Goal: Task Accomplishment & Management: Complete application form

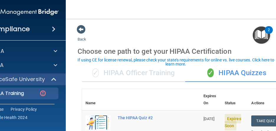
click at [243, 36] on img "Open Resource Center, 2 new notifications" at bounding box center [260, 34] width 17 height 17
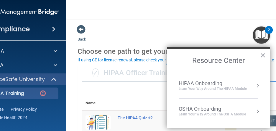
click at [225, 14] on nav "Toggle navigation Katherine Montelongo katherine.montelongo@afbpediatrics.com M…" at bounding box center [185, 9] width 238 height 19
click at [243, 58] on button "×" at bounding box center [263, 55] width 6 height 9
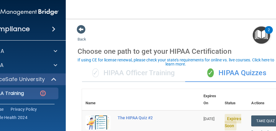
click at [105, 13] on nav "Toggle navigation Katherine Montelongo katherine.montelongo@afbpediatrics.com M…" at bounding box center [185, 9] width 238 height 19
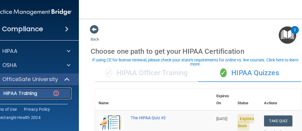
click at [33, 93] on p "HIPAA Training" at bounding box center [13, 94] width 49 height 6
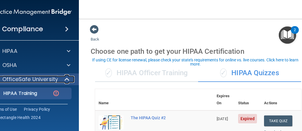
click at [60, 77] on div at bounding box center [67, 79] width 14 height 7
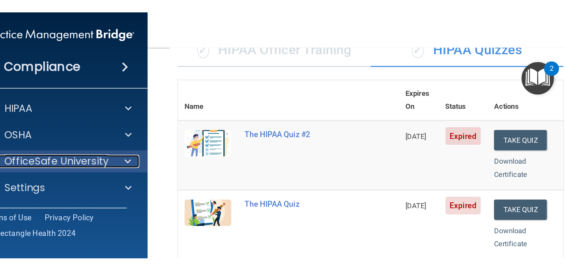
scroll to position [29, 0]
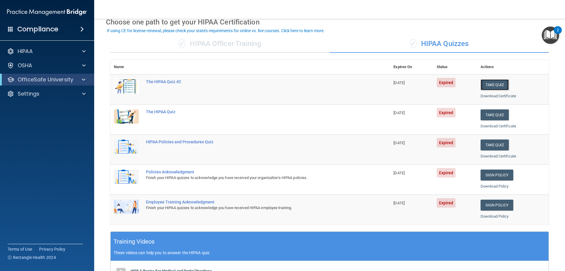
click at [302, 80] on button "Take Quiz" at bounding box center [495, 84] width 28 height 11
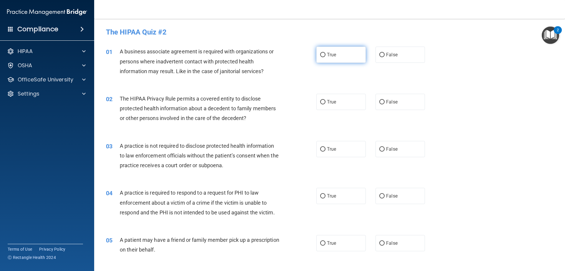
click at [302, 58] on label "True" at bounding box center [340, 55] width 49 height 16
click at [302, 57] on input "True" at bounding box center [322, 55] width 5 height 4
radio input "true"
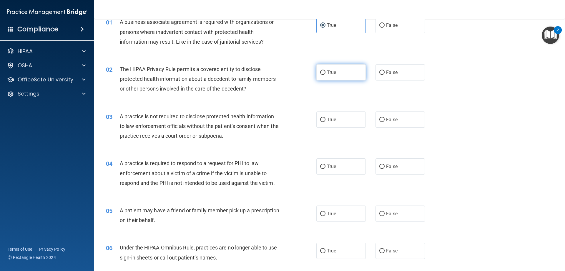
click at [302, 73] on input "True" at bounding box center [322, 72] width 5 height 4
radio input "true"
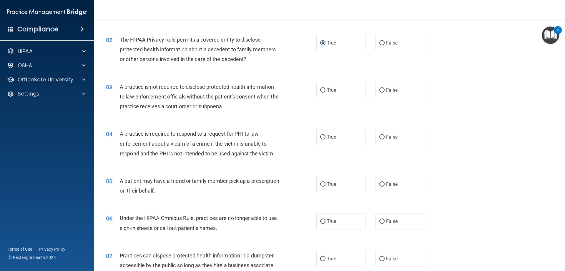
scroll to position [88, 0]
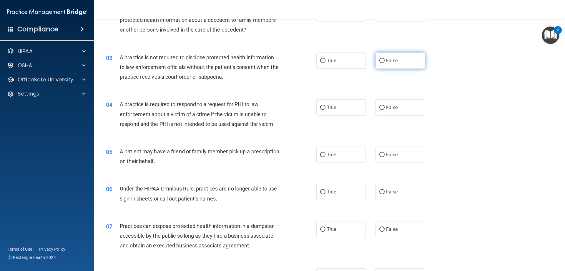
click at [302, 62] on span "False" at bounding box center [391, 61] width 11 height 6
click at [302, 62] on input "False" at bounding box center [381, 61] width 5 height 4
radio input "true"
click at [302, 61] on input "True" at bounding box center [322, 61] width 5 height 4
radio input "true"
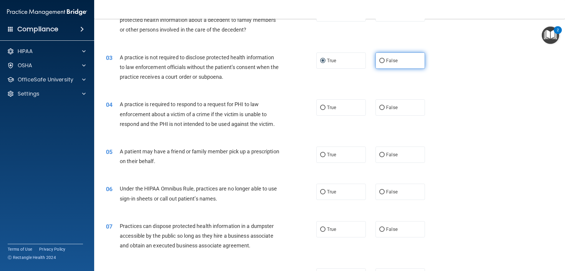
click at [302, 59] on label "False" at bounding box center [400, 60] width 49 height 16
click at [302, 59] on input "False" at bounding box center [381, 61] width 5 height 4
radio input "true"
radio input "false"
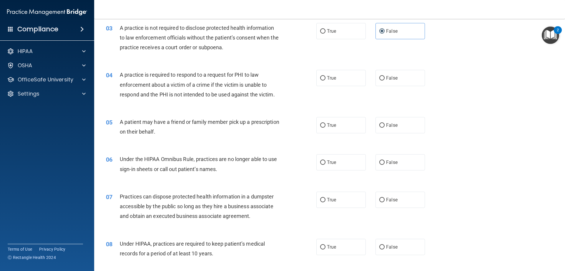
scroll to position [147, 0]
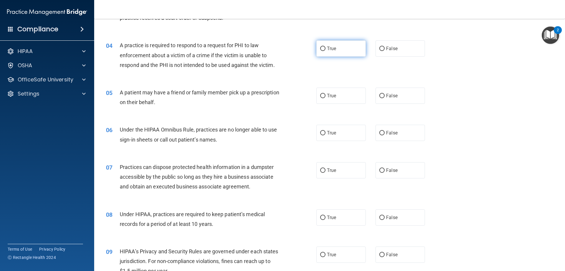
click at [302, 51] on input "True" at bounding box center [322, 49] width 5 height 4
radio input "true"
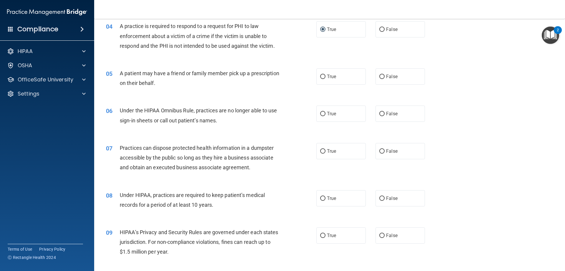
scroll to position [177, 0]
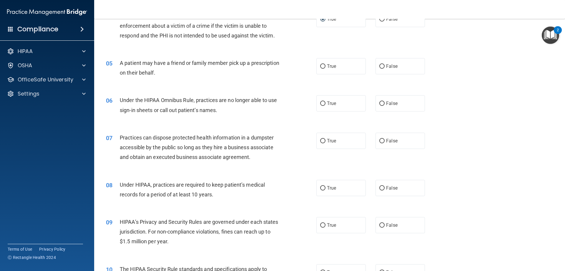
click at [302, 64] on label "True" at bounding box center [340, 66] width 49 height 16
click at [302, 64] on input "True" at bounding box center [322, 66] width 5 height 4
radio input "true"
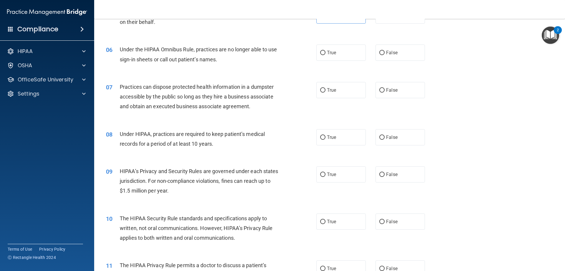
scroll to position [235, 0]
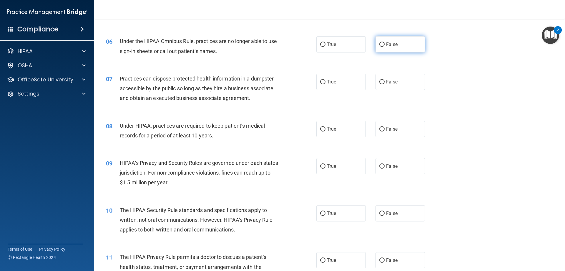
click at [302, 46] on label "False" at bounding box center [400, 44] width 49 height 16
click at [302, 46] on input "False" at bounding box center [381, 44] width 5 height 4
radio input "true"
click at [302, 86] on label "False" at bounding box center [400, 82] width 49 height 16
click at [302, 84] on input "False" at bounding box center [381, 82] width 5 height 4
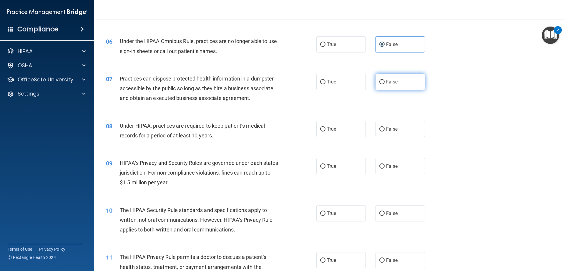
radio input "true"
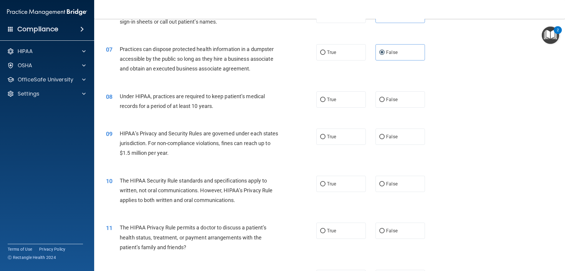
scroll to position [294, 0]
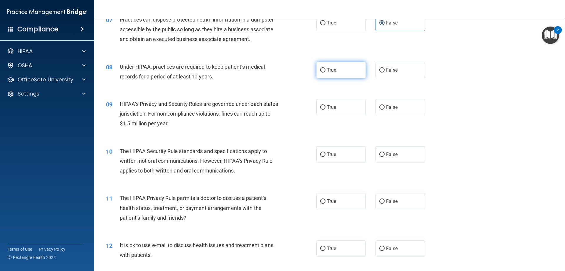
click at [302, 66] on label "True" at bounding box center [340, 70] width 49 height 16
click at [302, 68] on input "True" at bounding box center [322, 70] width 5 height 4
radio input "true"
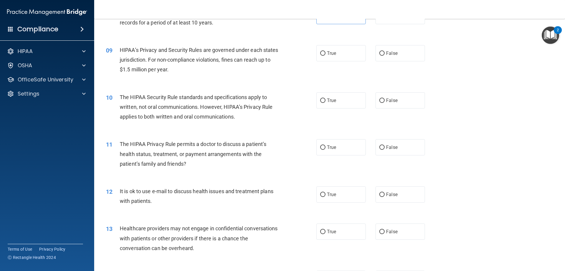
scroll to position [353, 0]
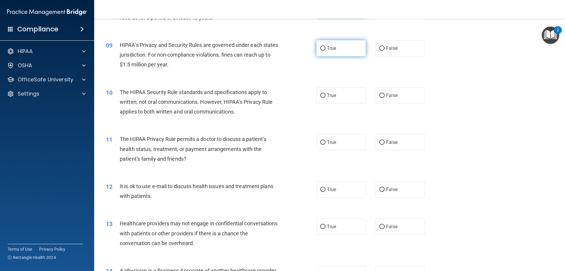
click at [302, 47] on label "True" at bounding box center [340, 48] width 49 height 16
click at [302, 47] on input "True" at bounding box center [322, 48] width 5 height 4
radio input "true"
click at [302, 47] on label "False" at bounding box center [400, 48] width 49 height 16
click at [302, 47] on input "False" at bounding box center [381, 48] width 5 height 4
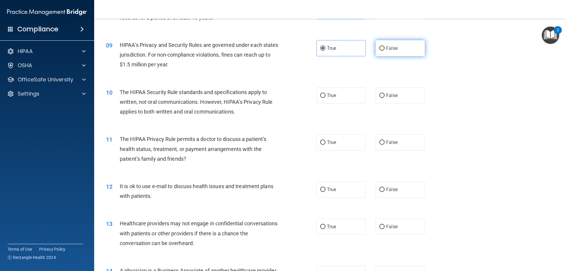
radio input "true"
radio input "false"
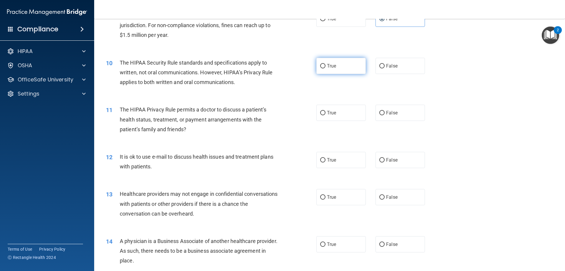
click at [302, 66] on label "True" at bounding box center [340, 66] width 49 height 16
click at [302, 66] on input "True" at bounding box center [322, 66] width 5 height 4
radio input "true"
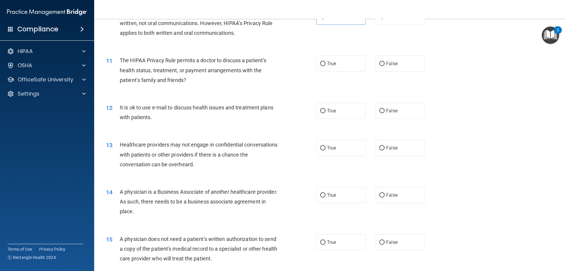
scroll to position [442, 0]
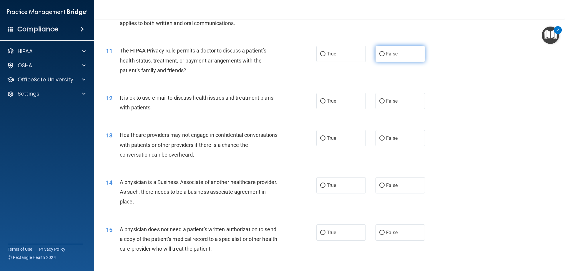
click at [302, 52] on label "False" at bounding box center [400, 54] width 49 height 16
click at [302, 52] on input "False" at bounding box center [381, 54] width 5 height 4
radio input "true"
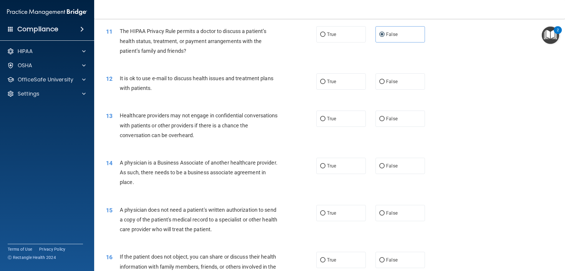
scroll to position [471, 0]
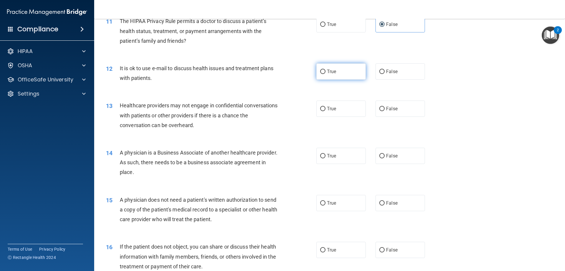
click at [302, 77] on label "True" at bounding box center [340, 71] width 49 height 16
click at [302, 74] on input "True" at bounding box center [322, 71] width 5 height 4
radio input "true"
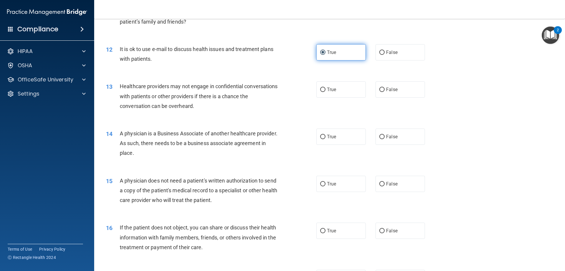
scroll to position [500, 0]
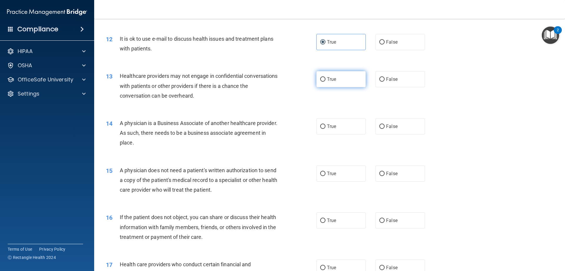
click at [302, 77] on label "True" at bounding box center [340, 79] width 49 height 16
click at [302, 77] on input "True" at bounding box center [322, 79] width 5 height 4
radio input "true"
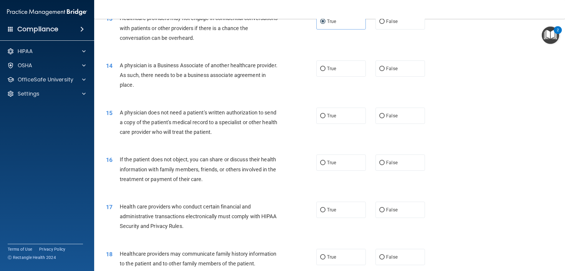
scroll to position [559, 0]
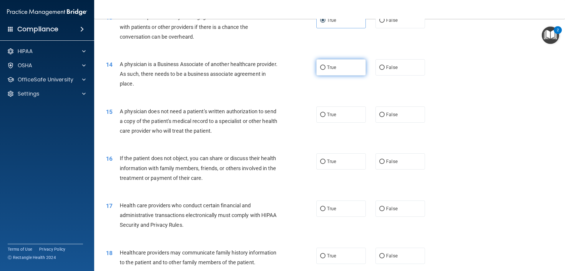
click at [302, 72] on label "True" at bounding box center [340, 67] width 49 height 16
click at [302, 70] on input "True" at bounding box center [322, 67] width 5 height 4
radio input "true"
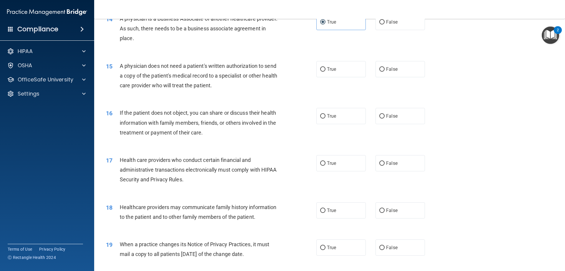
scroll to position [618, 0]
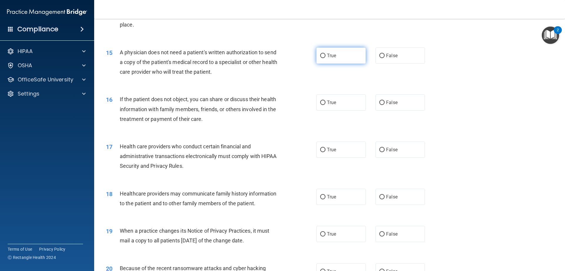
click at [302, 57] on input "True" at bounding box center [322, 56] width 5 height 4
radio input "true"
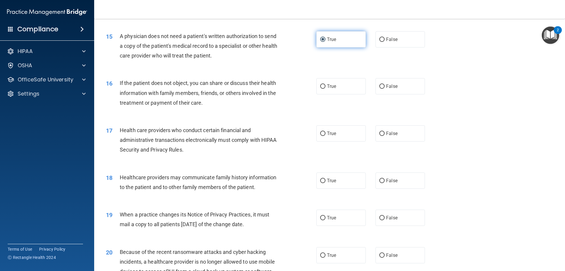
scroll to position [648, 0]
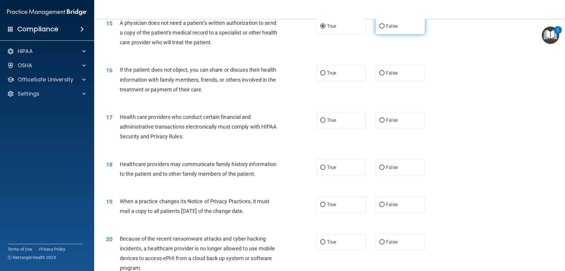
click at [302, 28] on span "False" at bounding box center [391, 26] width 11 height 6
click at [302, 28] on input "False" at bounding box center [381, 26] width 5 height 4
radio input "true"
radio input "false"
click at [302, 73] on input "False" at bounding box center [381, 73] width 5 height 4
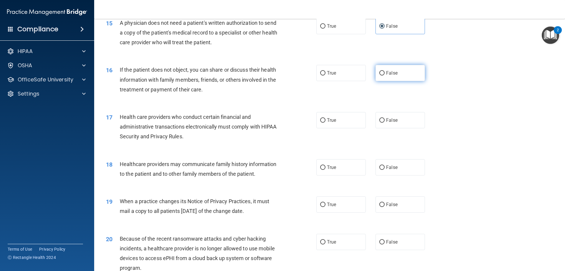
radio input "true"
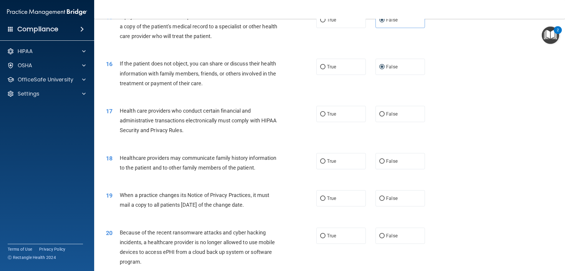
scroll to position [658, 0]
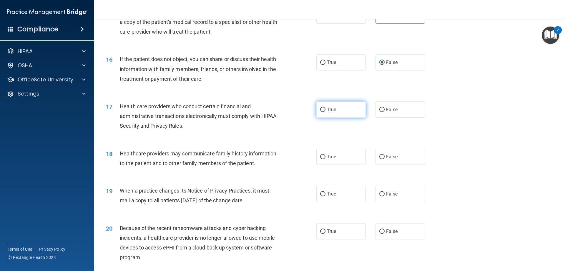
click at [302, 109] on input "True" at bounding box center [322, 109] width 5 height 4
radio input "true"
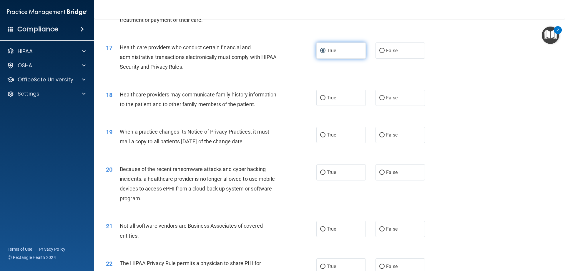
scroll to position [747, 0]
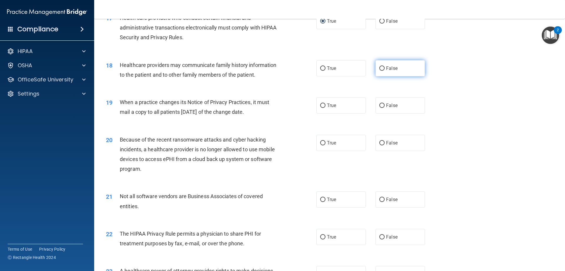
click at [302, 66] on input "False" at bounding box center [381, 68] width 5 height 4
radio input "true"
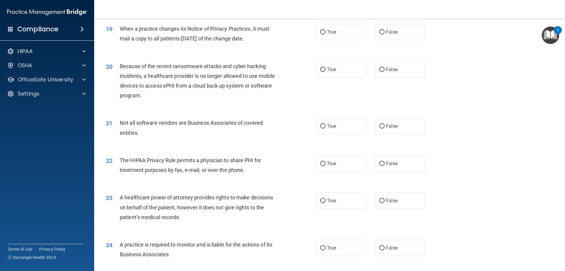
scroll to position [835, 0]
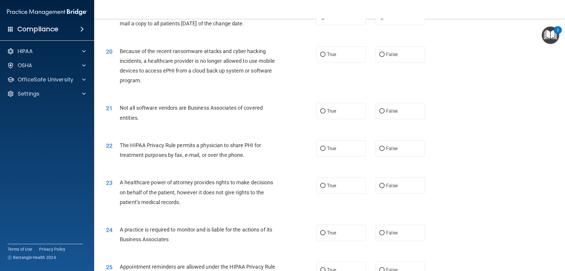
click at [302, 29] on div "19 When a practice changes its Notice of Privacy Practices, it must mail a copy…" at bounding box center [211, 20] width 228 height 22
click at [302, 24] on label "True" at bounding box center [340, 17] width 49 height 16
click at [302, 19] on input "True" at bounding box center [322, 17] width 5 height 4
radio input "true"
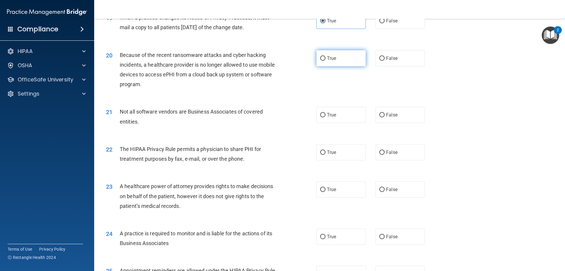
click at [302, 57] on label "True" at bounding box center [340, 58] width 49 height 16
click at [302, 57] on input "True" at bounding box center [322, 58] width 5 height 4
radio input "true"
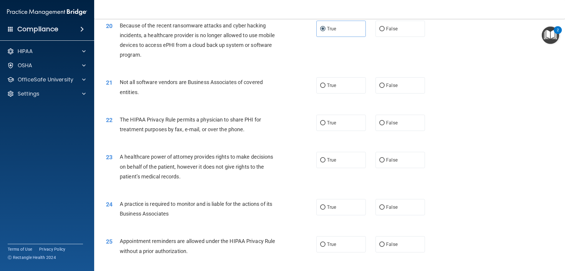
scroll to position [890, 0]
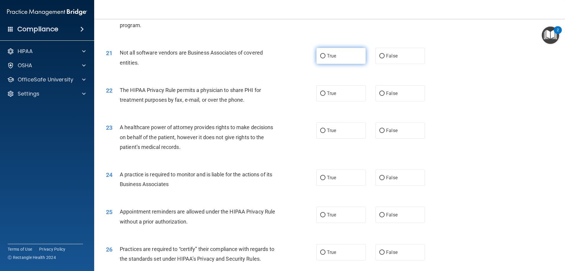
click at [302, 61] on label "True" at bounding box center [340, 56] width 49 height 16
click at [302, 58] on input "True" at bounding box center [322, 56] width 5 height 4
radio input "true"
click at [302, 96] on label "True" at bounding box center [340, 93] width 49 height 16
click at [302, 96] on input "True" at bounding box center [322, 93] width 5 height 4
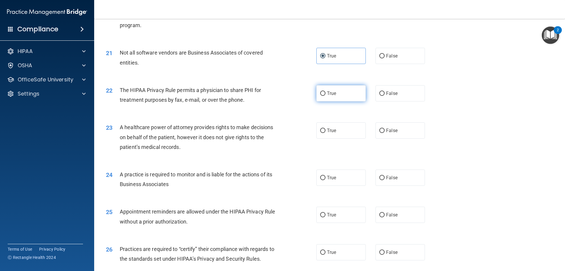
radio input "true"
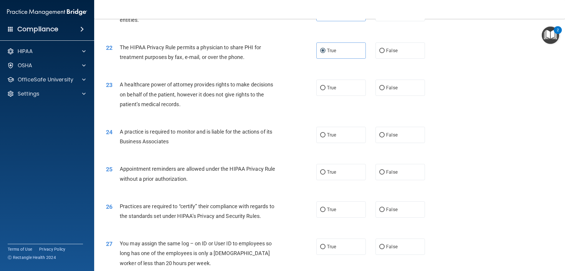
scroll to position [949, 0]
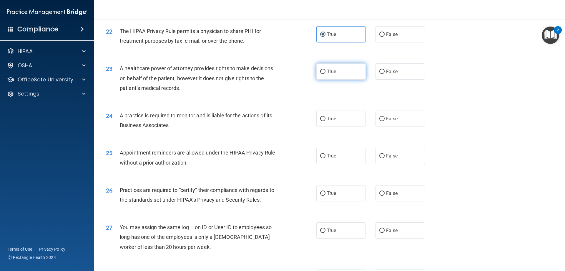
click at [302, 72] on input "True" at bounding box center [322, 71] width 5 height 4
radio input "true"
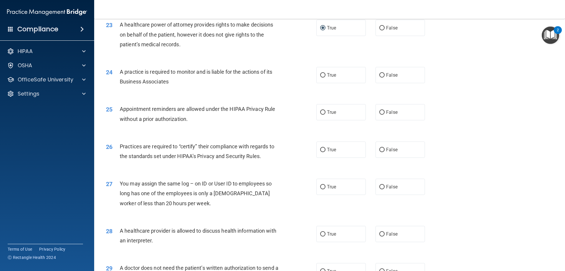
scroll to position [978, 0]
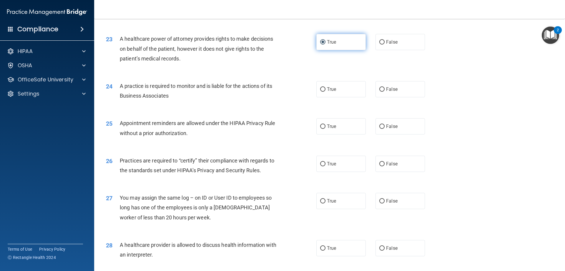
click at [302, 46] on label "True" at bounding box center [340, 42] width 49 height 16
click at [302, 44] on input "True" at bounding box center [322, 42] width 5 height 4
click at [302, 43] on input "False" at bounding box center [381, 42] width 5 height 4
radio input "true"
radio input "false"
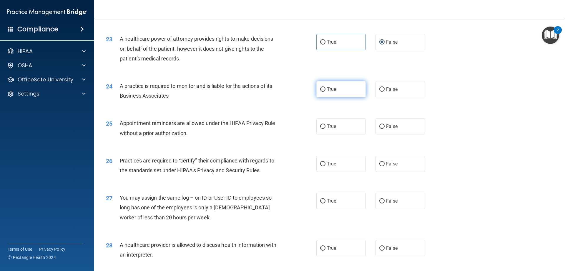
click at [302, 89] on span "True" at bounding box center [331, 89] width 9 height 6
click at [302, 89] on input "True" at bounding box center [322, 89] width 5 height 4
radio input "true"
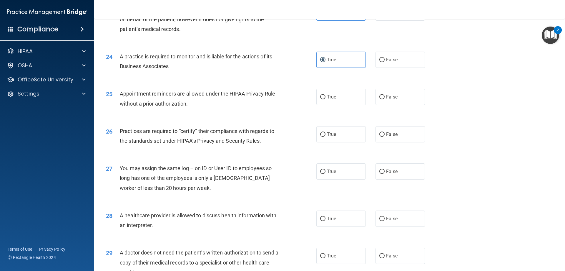
scroll to position [1037, 0]
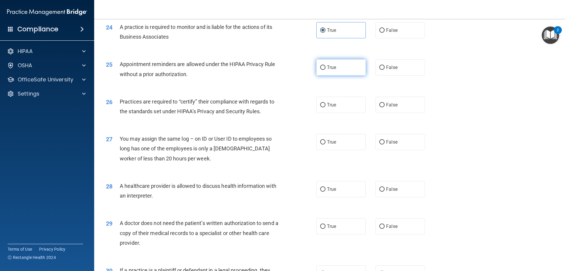
click at [302, 71] on label "True" at bounding box center [340, 67] width 49 height 16
click at [302, 70] on input "True" at bounding box center [322, 67] width 5 height 4
radio input "true"
click at [302, 73] on label "False" at bounding box center [400, 67] width 49 height 16
click at [302, 70] on input "False" at bounding box center [381, 67] width 5 height 4
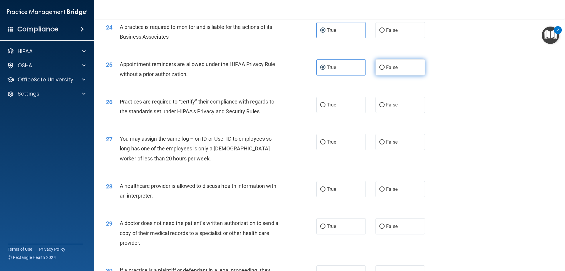
radio input "true"
radio input "false"
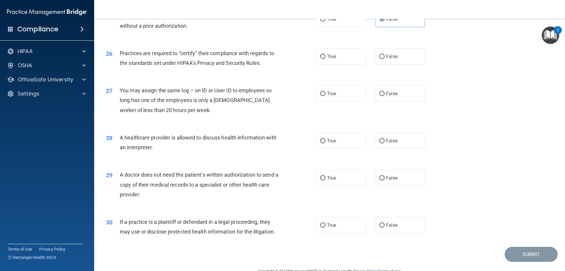
scroll to position [1096, 0]
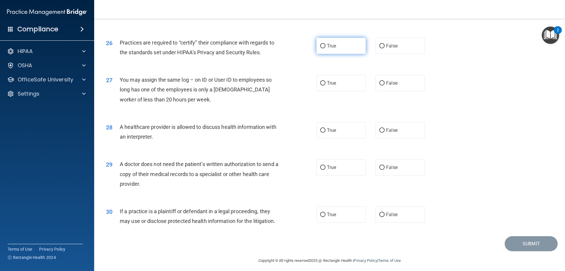
click at [302, 49] on label "True" at bounding box center [340, 46] width 49 height 16
click at [302, 48] on input "True" at bounding box center [322, 46] width 5 height 4
radio input "true"
click at [302, 84] on input "False" at bounding box center [381, 83] width 5 height 4
radio input "true"
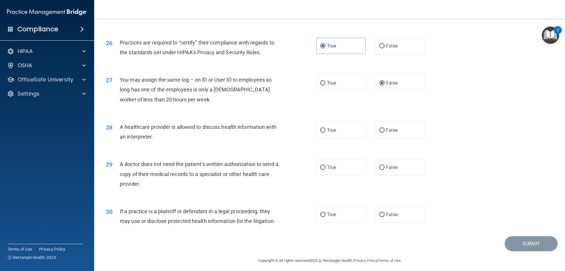
scroll to position [1100, 0]
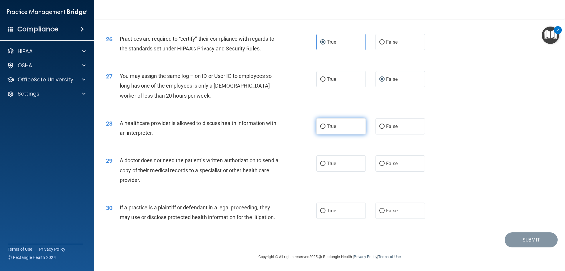
click at [302, 130] on label "True" at bounding box center [340, 126] width 49 height 16
click at [302, 129] on input "True" at bounding box center [322, 126] width 5 height 4
radio input "true"
click at [302, 127] on span "False" at bounding box center [391, 126] width 11 height 6
click at [302, 127] on input "False" at bounding box center [381, 126] width 5 height 4
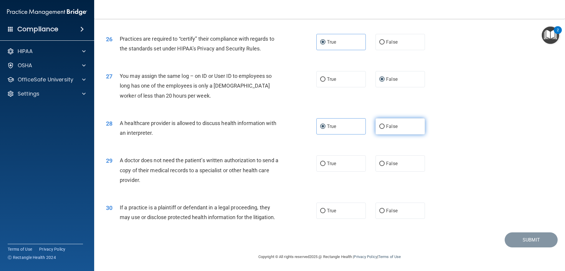
radio input "true"
radio input "false"
click at [302, 131] on span "False" at bounding box center [391, 163] width 11 height 6
click at [302, 131] on input "False" at bounding box center [381, 163] width 5 height 4
radio input "true"
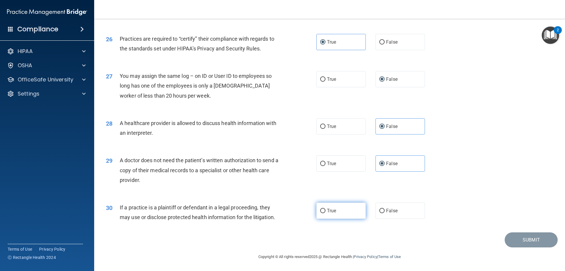
click at [302, 131] on input "True" at bounding box center [322, 210] width 5 height 4
radio input "true"
click at [302, 131] on button "Submit" at bounding box center [531, 239] width 53 height 15
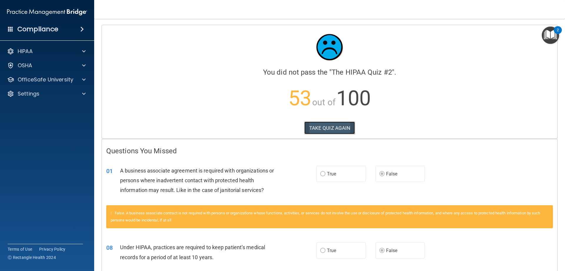
click at [302, 123] on button "TAKE QUIZ AGAIN" at bounding box center [329, 127] width 51 height 13
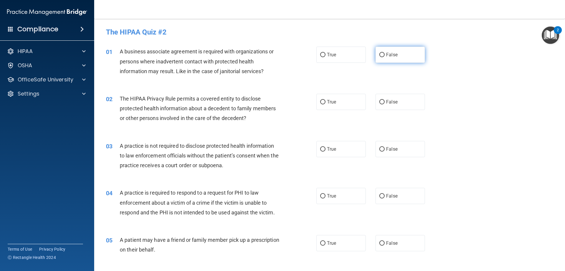
click at [302, 56] on span "False" at bounding box center [391, 55] width 11 height 6
click at [302, 56] on input "False" at bounding box center [381, 55] width 5 height 4
radio input "true"
click at [302, 97] on label "True" at bounding box center [340, 102] width 49 height 16
click at [302, 100] on input "True" at bounding box center [322, 102] width 5 height 4
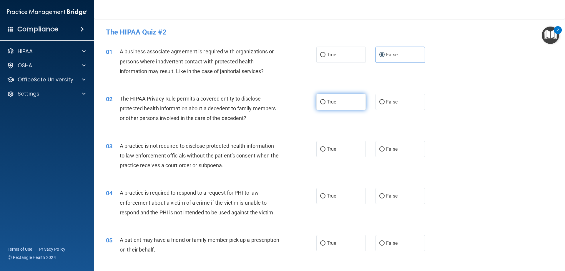
radio input "true"
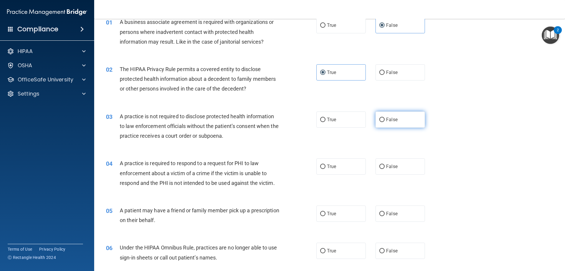
click at [302, 120] on span "False" at bounding box center [391, 120] width 11 height 6
click at [302, 120] on input "False" at bounding box center [381, 119] width 5 height 4
radio input "true"
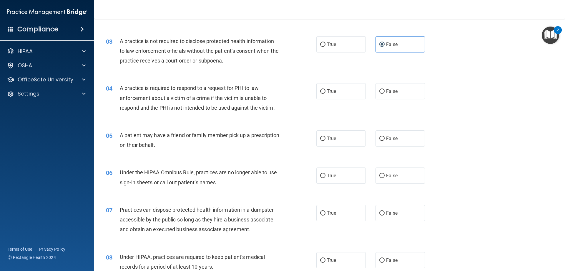
scroll to position [118, 0]
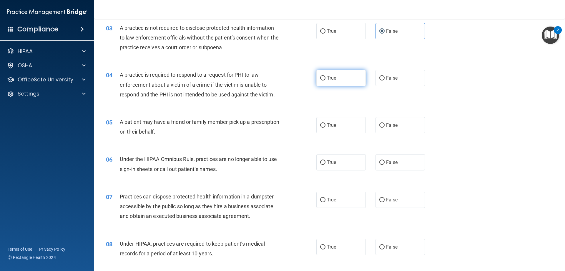
click at [302, 76] on input "True" at bounding box center [322, 78] width 5 height 4
radio input "true"
click at [302, 124] on label "True" at bounding box center [340, 125] width 49 height 16
click at [302, 124] on input "True" at bounding box center [322, 125] width 5 height 4
radio input "true"
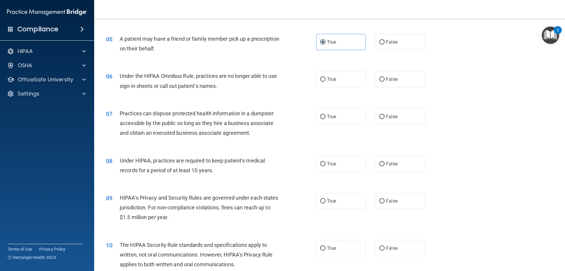
scroll to position [206, 0]
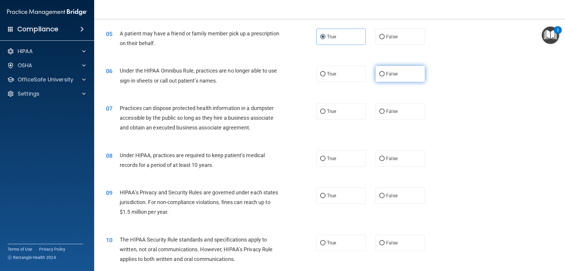
click at [302, 74] on span "False" at bounding box center [391, 74] width 11 height 6
click at [302, 74] on input "False" at bounding box center [381, 74] width 5 height 4
radio input "true"
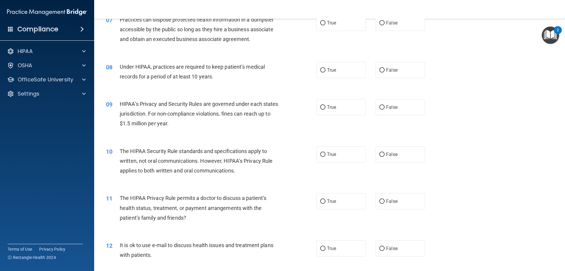
scroll to position [265, 0]
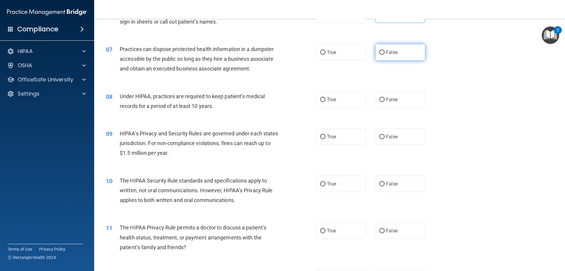
click at [302, 48] on label "False" at bounding box center [400, 52] width 49 height 16
click at [302, 50] on input "False" at bounding box center [381, 52] width 5 height 4
radio input "true"
click at [302, 99] on input "False" at bounding box center [381, 99] width 5 height 4
radio input "true"
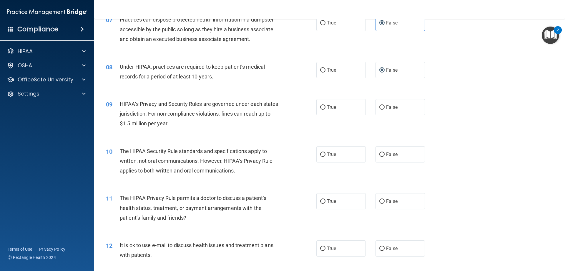
scroll to position [324, 0]
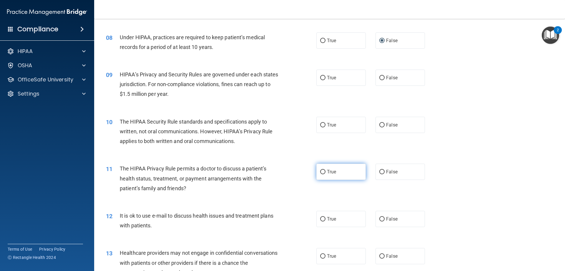
click at [302, 131] on label "True" at bounding box center [340, 171] width 49 height 16
click at [302, 131] on input "True" at bounding box center [322, 172] width 5 height 4
radio input "true"
click at [302, 80] on span "False" at bounding box center [391, 78] width 11 height 6
click at [302, 80] on input "False" at bounding box center [381, 78] width 5 height 4
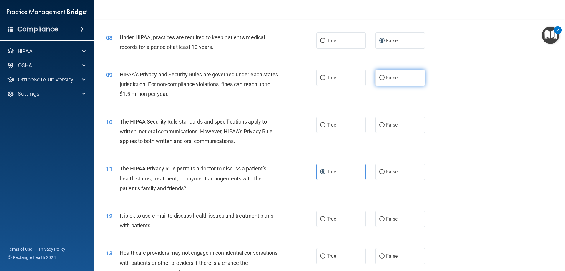
radio input "true"
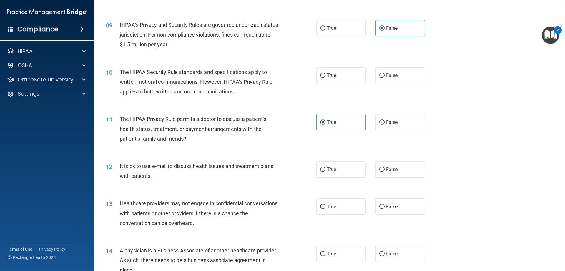
scroll to position [383, 0]
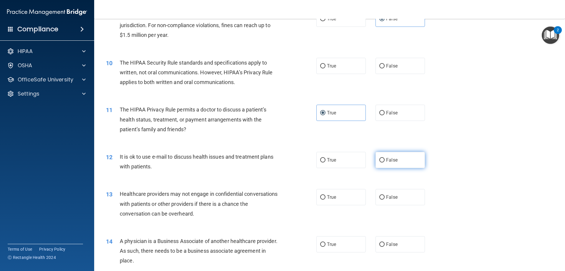
click at [302, 131] on span "False" at bounding box center [391, 160] width 11 height 6
click at [302, 131] on input "False" at bounding box center [381, 160] width 5 height 4
radio input "true"
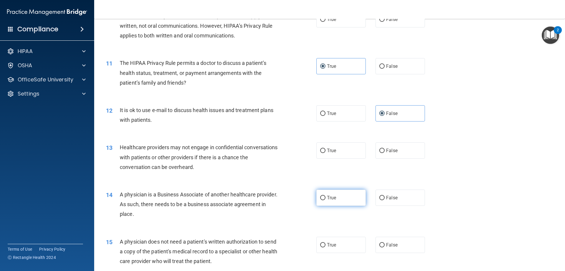
scroll to position [442, 0]
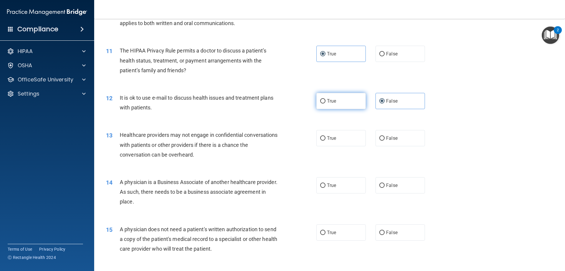
click at [302, 108] on label "True" at bounding box center [340, 101] width 49 height 16
click at [302, 103] on input "True" at bounding box center [322, 101] width 5 height 4
radio input "true"
radio input "false"
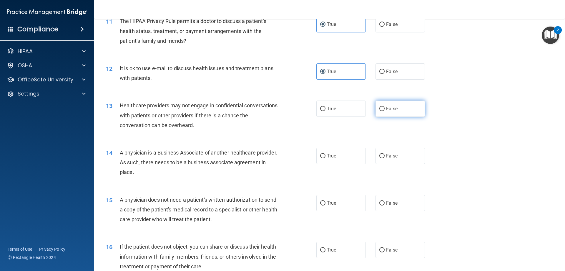
click at [302, 113] on label "False" at bounding box center [400, 108] width 49 height 16
click at [302, 111] on input "False" at bounding box center [381, 109] width 5 height 4
radio input "true"
click at [302, 131] on input "False" at bounding box center [381, 156] width 5 height 4
radio input "true"
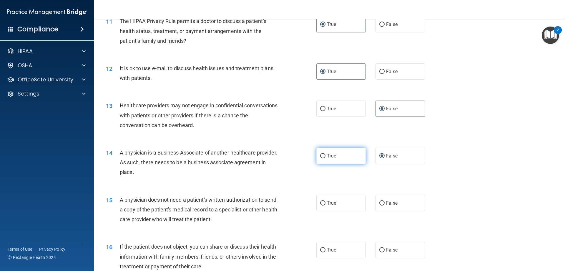
click at [302, 131] on input "True" at bounding box center [322, 156] width 5 height 4
radio input "true"
radio input "false"
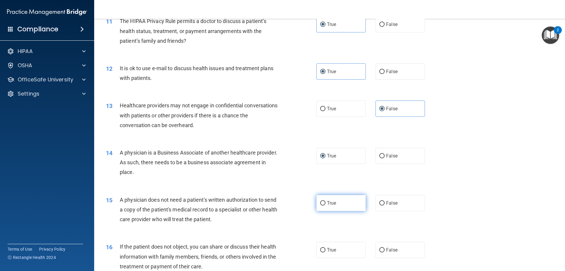
click at [302, 131] on span "True" at bounding box center [331, 203] width 9 height 6
click at [302, 131] on input "True" at bounding box center [322, 203] width 5 height 4
radio input "true"
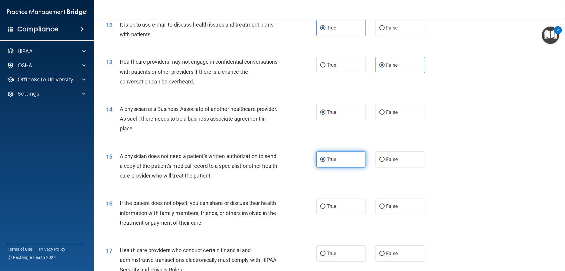
scroll to position [530, 0]
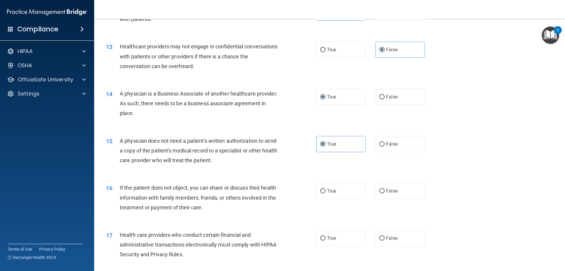
click at [302, 107] on div "14 A physician is a Business Associate of another healthcare provider. As such,…" at bounding box center [330, 104] width 456 height 47
click at [302, 98] on input "False" at bounding box center [381, 97] width 5 height 4
radio input "true"
radio input "false"
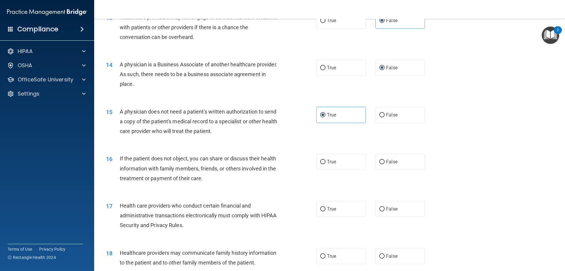
scroll to position [559, 0]
click at [302, 131] on label "True" at bounding box center [340, 161] width 49 height 16
click at [302, 131] on input "True" at bounding box center [322, 161] width 5 height 4
radio input "true"
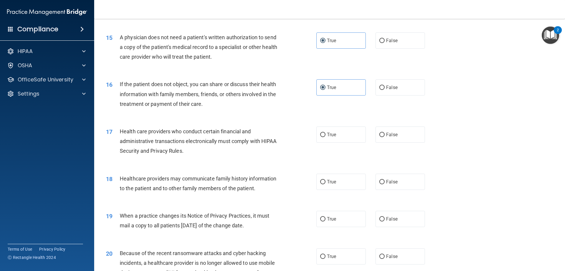
scroll to position [648, 0]
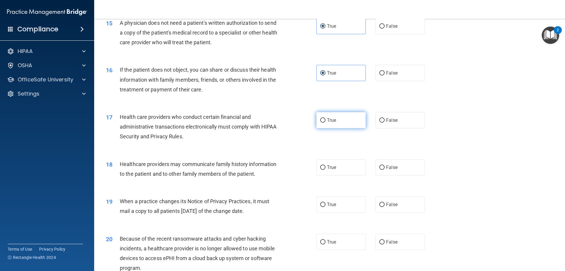
click at [302, 121] on span "True" at bounding box center [331, 120] width 9 height 6
click at [302, 121] on input "True" at bounding box center [322, 120] width 5 height 4
radio input "true"
click at [302, 131] on label "False" at bounding box center [400, 167] width 49 height 16
click at [302, 131] on input "False" at bounding box center [381, 167] width 5 height 4
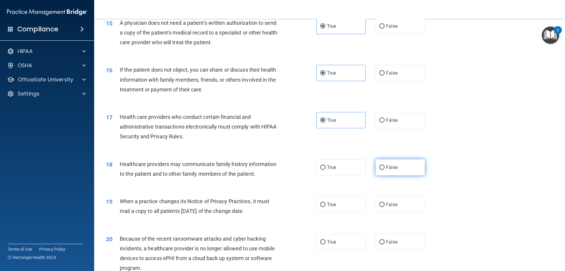
radio input "true"
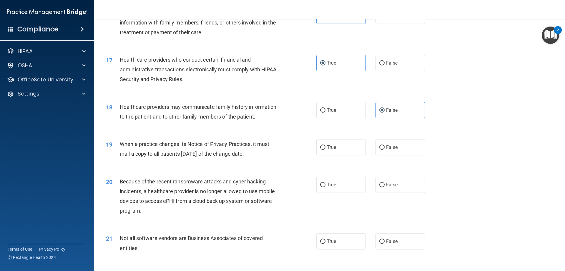
scroll to position [706, 0]
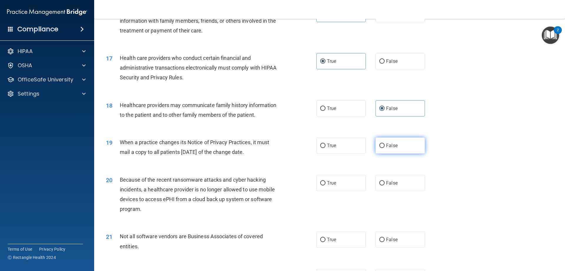
click at [302, 131] on span "False" at bounding box center [391, 145] width 11 height 6
click at [302, 131] on input "False" at bounding box center [381, 145] width 5 height 4
radio input "true"
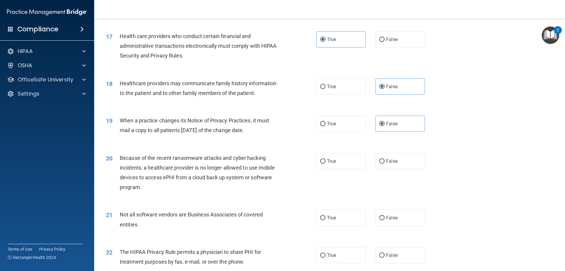
scroll to position [795, 0]
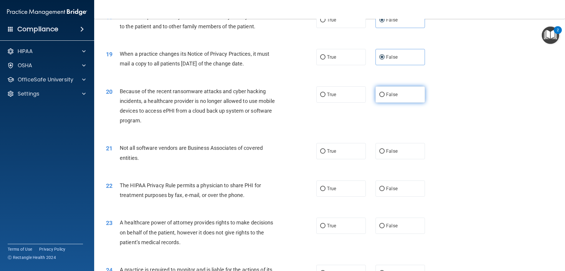
click at [302, 96] on input "False" at bounding box center [381, 94] width 5 height 4
radio input "true"
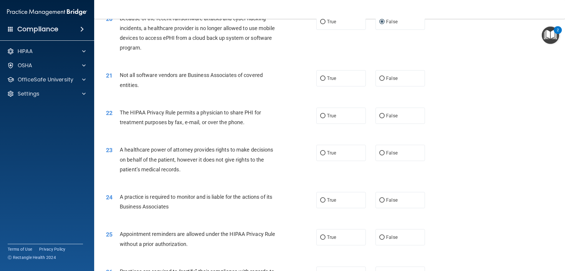
scroll to position [883, 0]
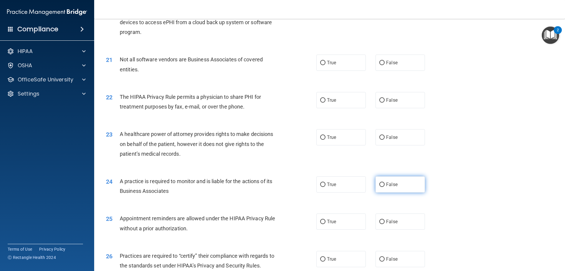
click at [302, 131] on label "False" at bounding box center [400, 184] width 49 height 16
click at [302, 131] on input "False" at bounding box center [381, 184] width 5 height 4
radio input "true"
click at [302, 131] on input "True" at bounding box center [322, 221] width 5 height 4
radio input "true"
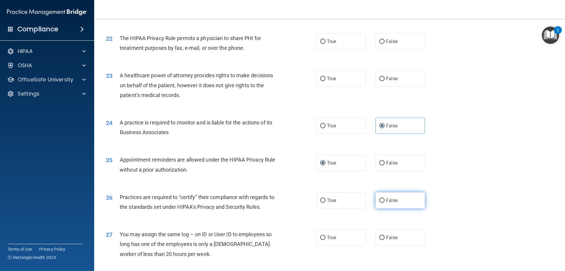
scroll to position [942, 0]
click at [302, 131] on label "False" at bounding box center [400, 200] width 49 height 16
click at [302, 131] on input "False" at bounding box center [381, 200] width 5 height 4
radio input "true"
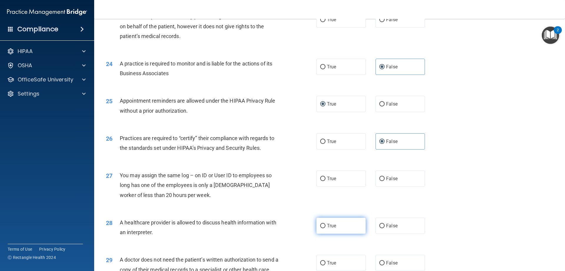
scroll to position [1001, 0]
click at [302, 131] on label "True" at bounding box center [340, 225] width 49 height 16
click at [302, 131] on input "True" at bounding box center [322, 225] width 5 height 4
radio input "true"
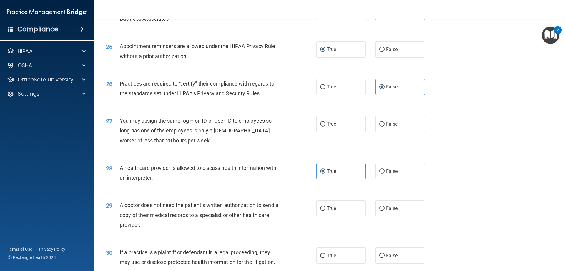
scroll to position [1060, 0]
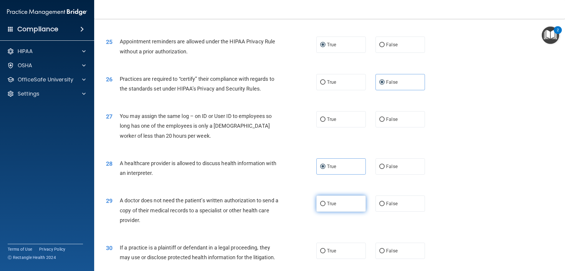
click at [302, 131] on span "True" at bounding box center [331, 203] width 9 height 6
click at [302, 131] on input "True" at bounding box center [322, 203] width 5 height 4
radio input "true"
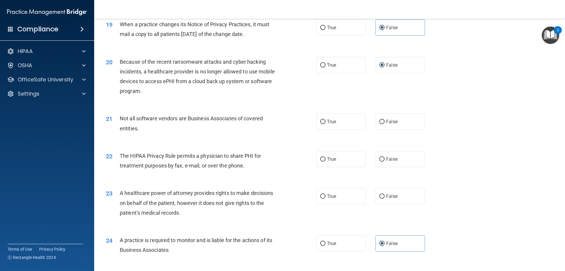
scroll to position [795, 0]
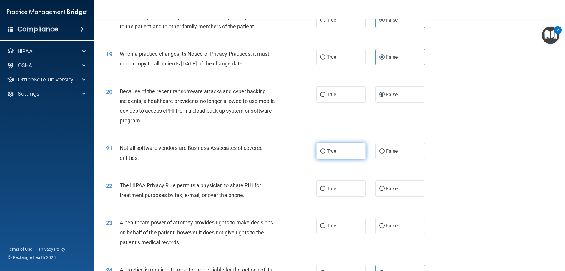
click at [302, 131] on label "True" at bounding box center [340, 151] width 49 height 16
click at [302, 131] on input "True" at bounding box center [322, 151] width 5 height 4
radio input "true"
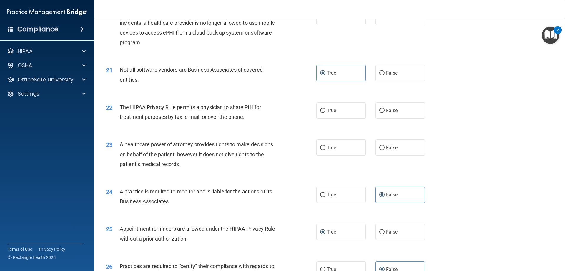
scroll to position [883, 0]
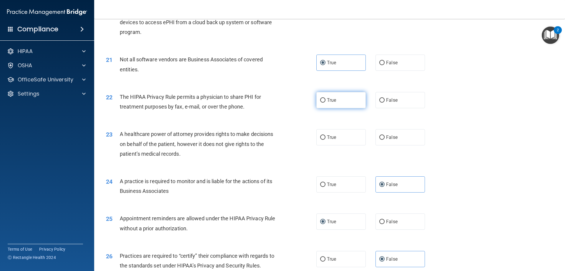
click at [302, 102] on input "True" at bounding box center [322, 100] width 5 height 4
radio input "true"
click at [302, 131] on label "False" at bounding box center [400, 137] width 49 height 16
click at [302, 131] on input "False" at bounding box center [381, 137] width 5 height 4
radio input "true"
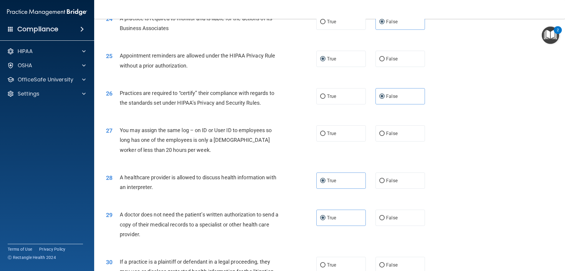
scroll to position [1060, 0]
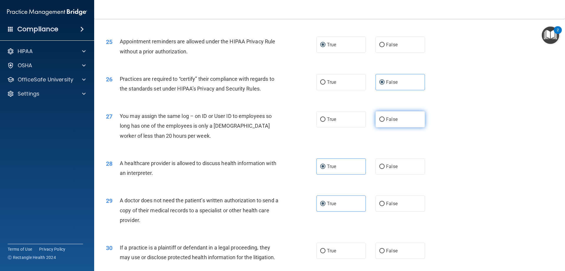
click at [302, 121] on input "False" at bounding box center [381, 119] width 5 height 4
radio input "true"
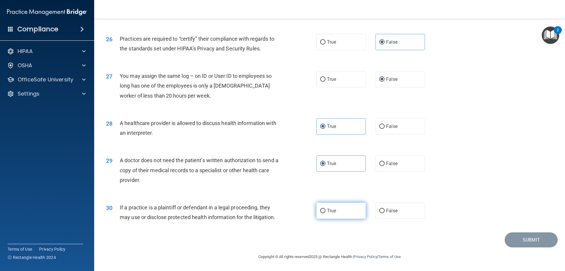
click at [302, 131] on label "True" at bounding box center [340, 210] width 49 height 16
click at [302, 131] on input "True" at bounding box center [322, 210] width 5 height 4
radio input "true"
click at [302, 131] on span "False" at bounding box center [391, 211] width 11 height 6
click at [302, 131] on input "False" at bounding box center [381, 210] width 5 height 4
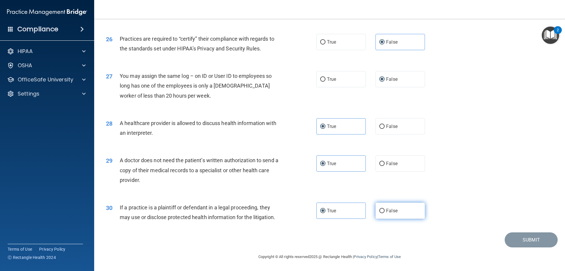
radio input "true"
radio input "false"
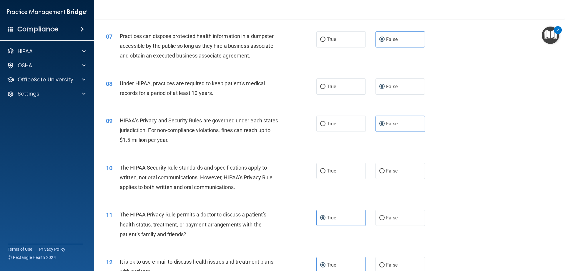
scroll to position [276, 0]
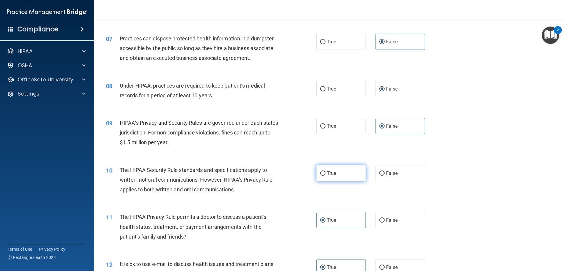
click at [302, 131] on label "True" at bounding box center [340, 173] width 49 height 16
click at [302, 131] on input "True" at bounding box center [322, 173] width 5 height 4
radio input "true"
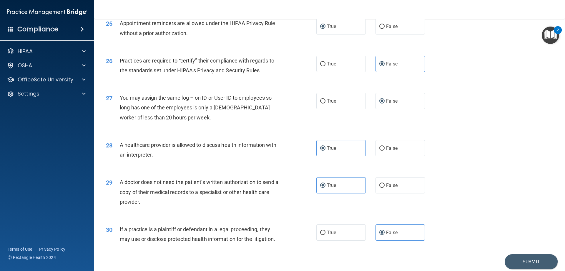
scroll to position [1100, 0]
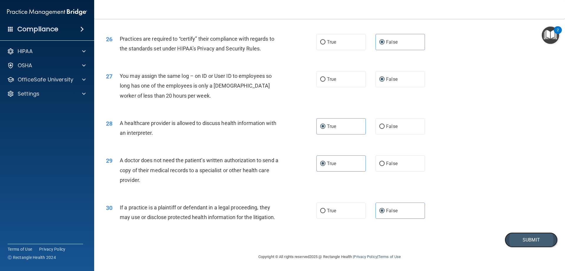
click at [302, 131] on button "Submit" at bounding box center [531, 239] width 53 height 15
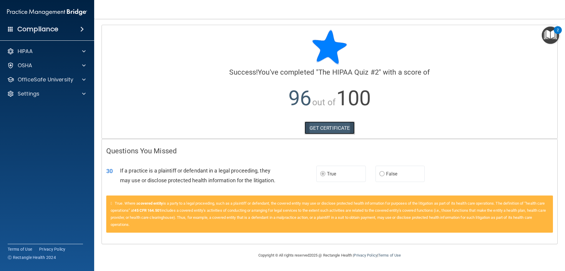
click at [302, 129] on link "GET CERTIFICATE" at bounding box center [330, 127] width 50 height 13
click at [31, 50] on p "HIPAA" at bounding box center [25, 51] width 15 height 7
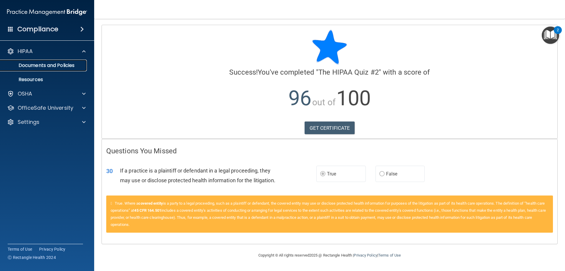
click at [31, 62] on p "Documents and Policies" at bounding box center [44, 65] width 80 height 6
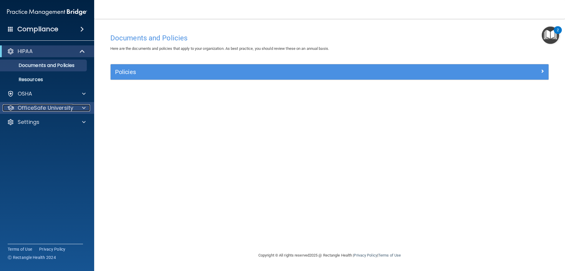
click at [25, 105] on p "OfficeSafe University" at bounding box center [46, 107] width 56 height 7
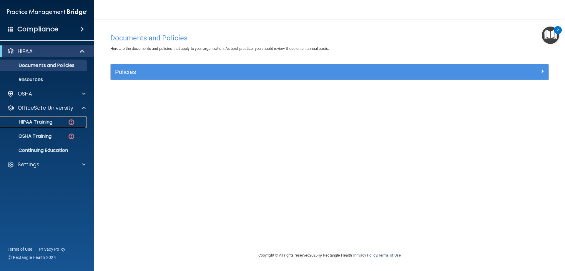
click at [46, 120] on p "HIPAA Training" at bounding box center [28, 122] width 49 height 6
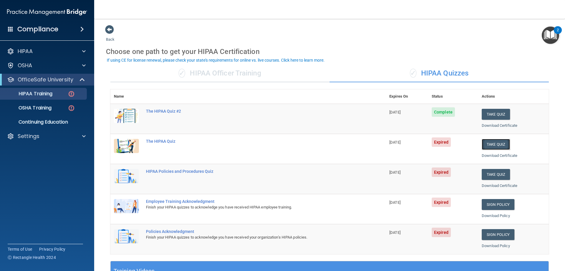
click at [302, 131] on button "Take Quiz" at bounding box center [496, 144] width 28 height 11
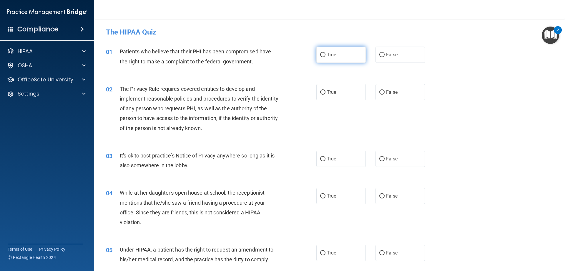
click at [302, 53] on input "True" at bounding box center [322, 55] width 5 height 4
radio input "true"
click at [302, 87] on label "True" at bounding box center [340, 92] width 49 height 16
click at [302, 90] on input "True" at bounding box center [322, 92] width 5 height 4
radio input "true"
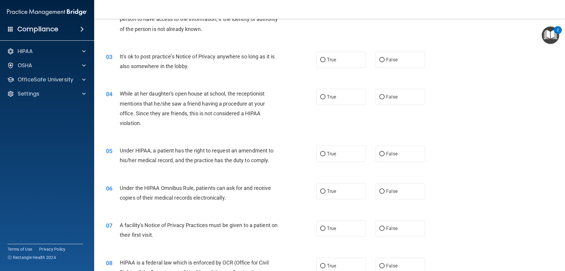
scroll to position [118, 0]
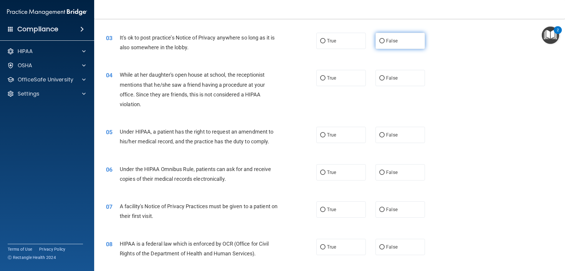
click at [302, 40] on label "False" at bounding box center [400, 41] width 49 height 16
click at [302, 40] on input "False" at bounding box center [381, 41] width 5 height 4
radio input "true"
click at [302, 80] on input "False" at bounding box center [381, 78] width 5 height 4
radio input "true"
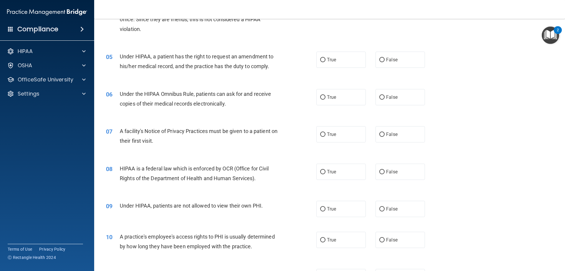
scroll to position [206, 0]
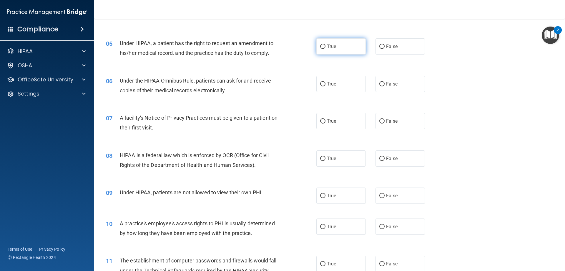
click at [302, 49] on span "True" at bounding box center [331, 47] width 9 height 6
click at [302, 49] on input "True" at bounding box center [322, 46] width 5 height 4
radio input "true"
click at [302, 47] on input "False" at bounding box center [381, 46] width 5 height 4
radio input "true"
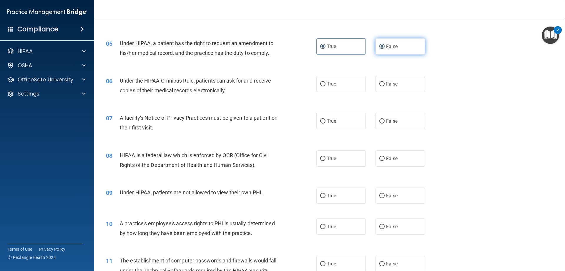
radio input "false"
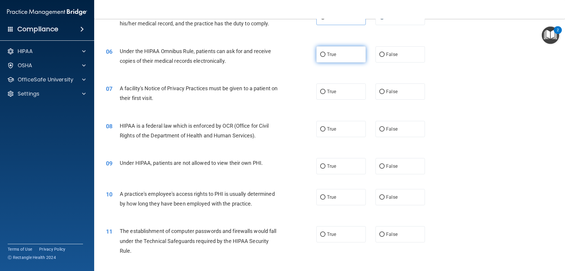
click at [302, 51] on label "True" at bounding box center [340, 54] width 49 height 16
click at [302, 52] on input "True" at bounding box center [322, 54] width 5 height 4
radio input "true"
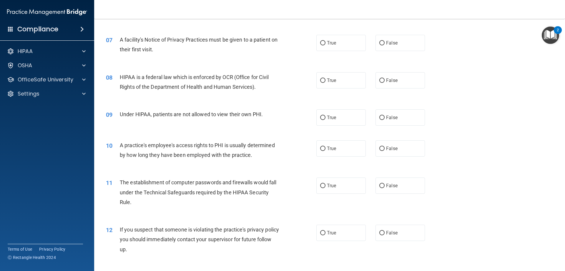
scroll to position [294, 0]
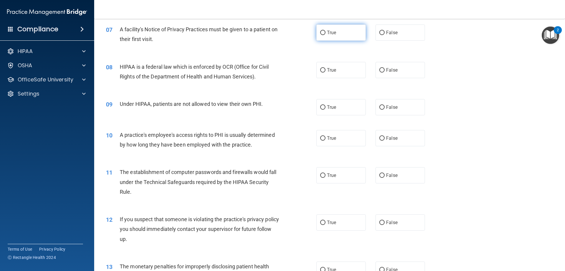
click at [302, 31] on span "True" at bounding box center [331, 33] width 9 height 6
click at [302, 31] on input "True" at bounding box center [322, 33] width 5 height 4
radio input "true"
click at [302, 70] on span "False" at bounding box center [391, 70] width 11 height 6
click at [302, 70] on input "False" at bounding box center [381, 70] width 5 height 4
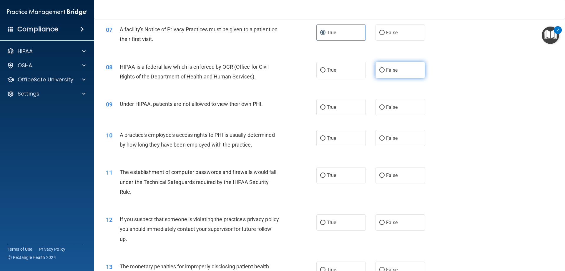
radio input "true"
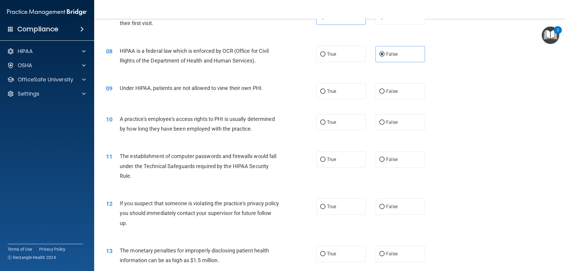
scroll to position [324, 0]
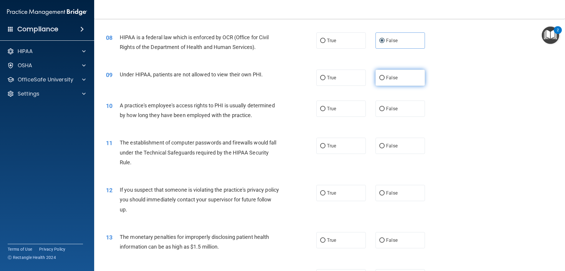
click at [302, 77] on label "False" at bounding box center [400, 77] width 49 height 16
click at [302, 77] on input "False" at bounding box center [381, 78] width 5 height 4
radio input "true"
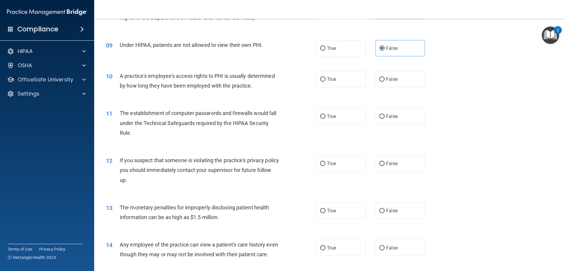
scroll to position [383, 0]
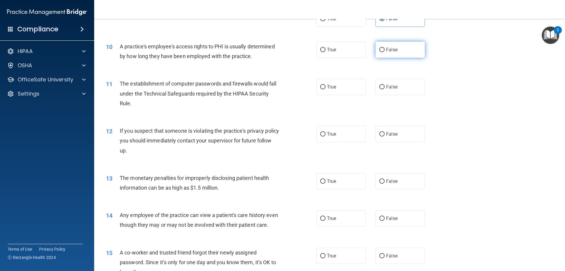
click at [302, 52] on input "False" at bounding box center [381, 50] width 5 height 4
radio input "true"
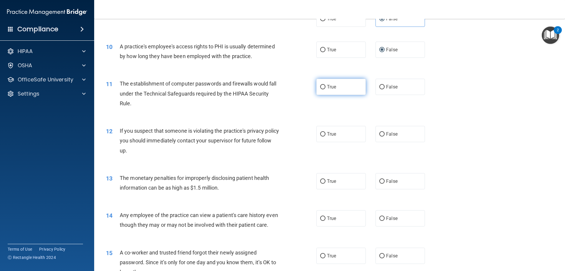
click at [302, 87] on input "True" at bounding box center [322, 87] width 5 height 4
radio input "true"
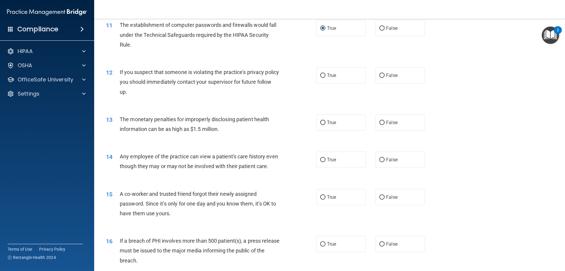
scroll to position [442, 0]
click at [302, 74] on span "True" at bounding box center [331, 75] width 9 height 6
click at [302, 74] on input "True" at bounding box center [322, 75] width 5 height 4
radio input "true"
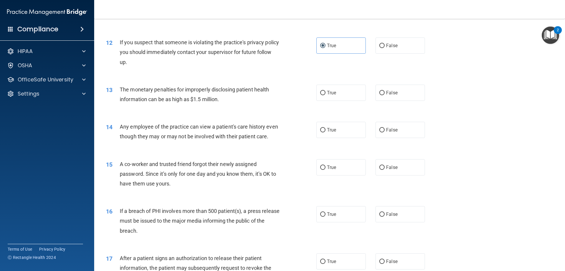
scroll to position [500, 0]
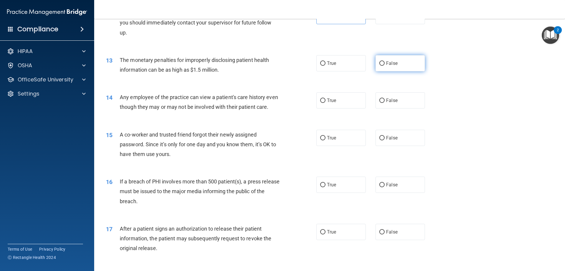
click at [302, 58] on label "False" at bounding box center [400, 63] width 49 height 16
click at [302, 61] on input "False" at bounding box center [381, 63] width 5 height 4
radio input "true"
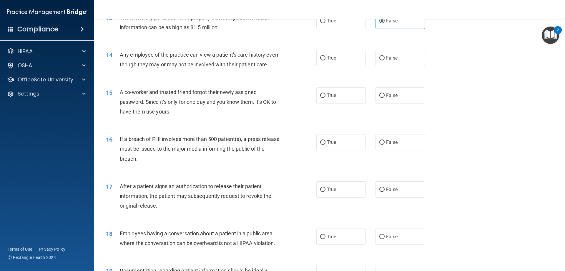
scroll to position [530, 0]
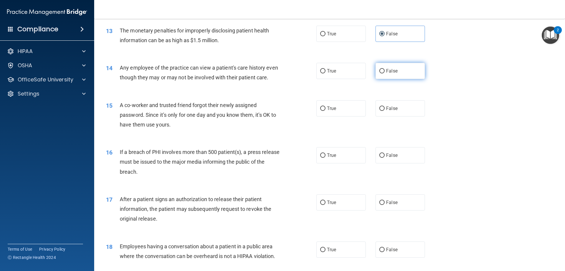
click at [302, 76] on label "False" at bounding box center [400, 71] width 49 height 16
click at [302, 73] on input "False" at bounding box center [381, 71] width 5 height 4
radio input "true"
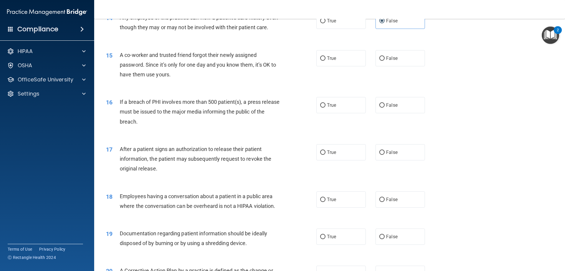
scroll to position [589, 0]
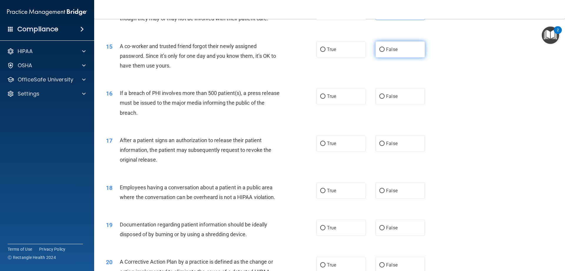
click at [302, 52] on input "False" at bounding box center [381, 49] width 5 height 4
radio input "true"
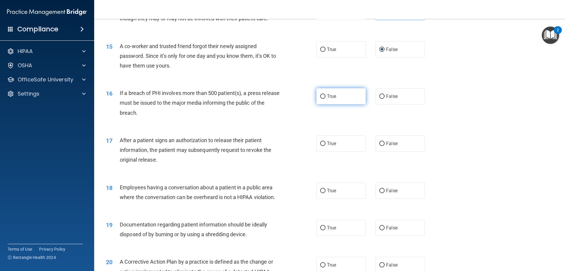
click at [302, 99] on span "True" at bounding box center [331, 96] width 9 height 6
click at [302, 99] on input "True" at bounding box center [322, 96] width 5 height 4
radio input "true"
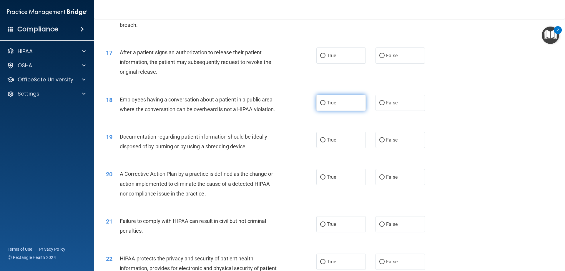
scroll to position [677, 0]
click at [302, 76] on div "17 After a patient signs an authorization to release their patient information,…" at bounding box center [330, 62] width 456 height 47
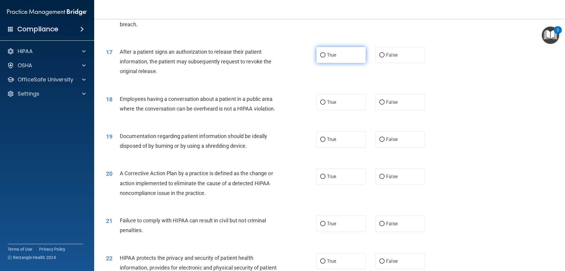
click at [302, 63] on label "True" at bounding box center [340, 55] width 49 height 16
click at [302, 57] on input "True" at bounding box center [322, 55] width 5 height 4
radio input "true"
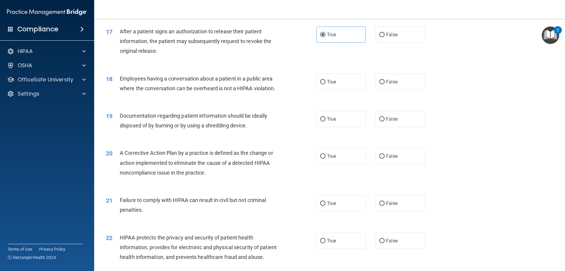
scroll to position [706, 0]
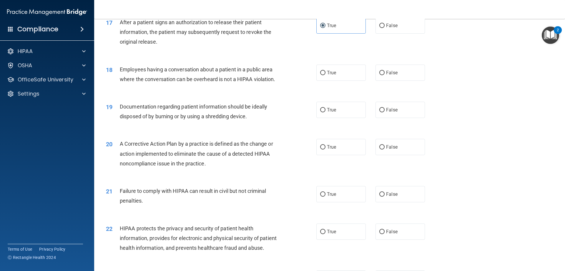
click at [302, 78] on label "True" at bounding box center [340, 72] width 49 height 16
click at [302, 75] on input "True" at bounding box center [322, 73] width 5 height 4
radio input "true"
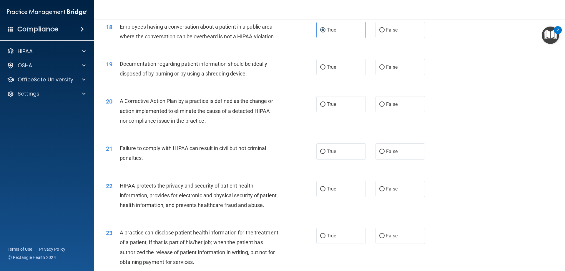
scroll to position [765, 0]
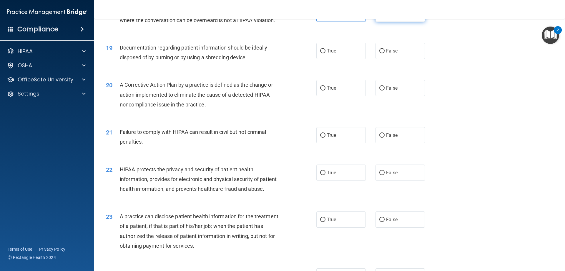
click at [302, 16] on input "False" at bounding box center [381, 14] width 5 height 4
radio input "true"
radio input "false"
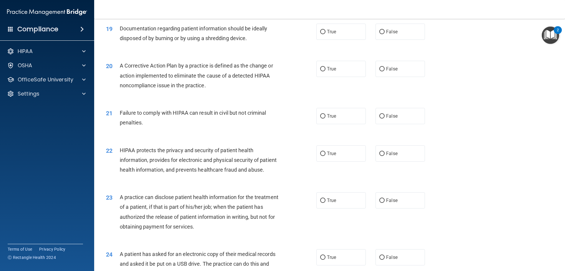
scroll to position [795, 0]
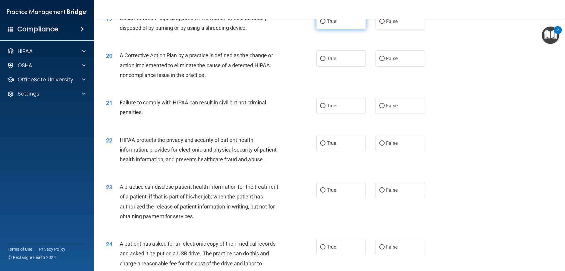
click at [302, 29] on label "True" at bounding box center [340, 21] width 49 height 16
click at [302, 24] on input "True" at bounding box center [322, 21] width 5 height 4
radio input "true"
click at [302, 66] on label "True" at bounding box center [340, 58] width 49 height 16
click at [302, 61] on input "True" at bounding box center [322, 59] width 5 height 4
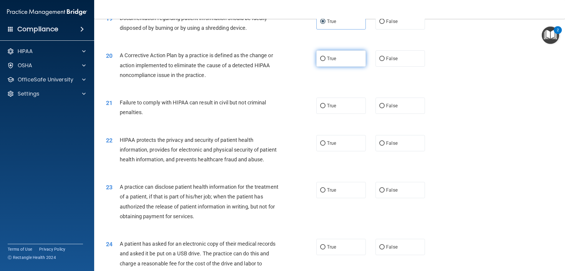
radio input "true"
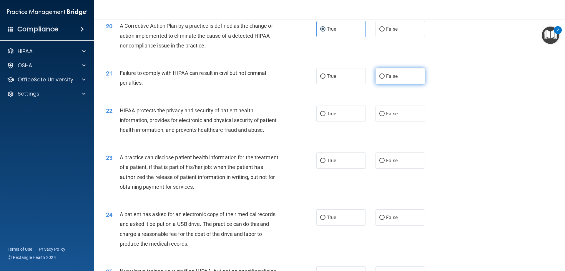
click at [302, 79] on span "False" at bounding box center [391, 76] width 11 height 6
click at [302, 79] on input "False" at bounding box center [381, 76] width 5 height 4
radio input "true"
click at [302, 116] on span "True" at bounding box center [331, 114] width 9 height 6
click at [302, 116] on input "True" at bounding box center [322, 114] width 5 height 4
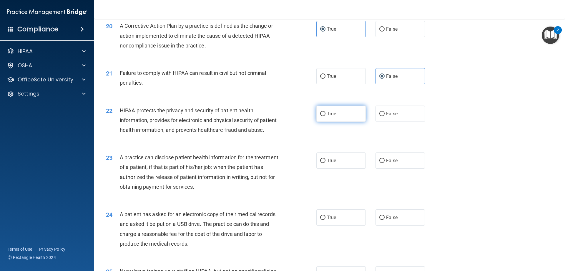
radio input "true"
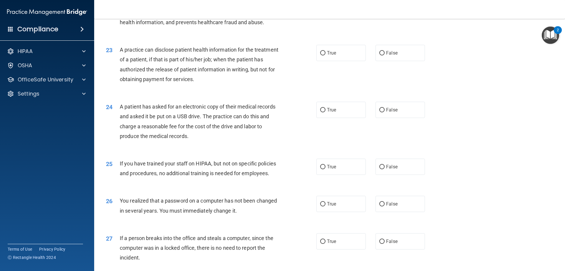
scroll to position [917, 0]
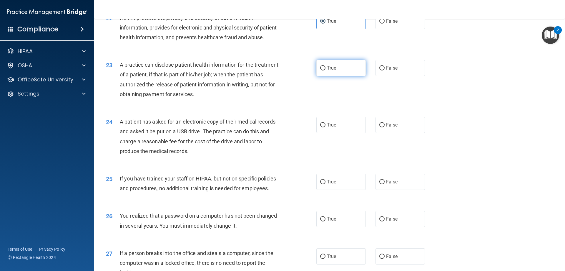
click at [302, 71] on span "True" at bounding box center [331, 68] width 9 height 6
click at [302, 70] on input "True" at bounding box center [322, 68] width 5 height 4
radio input "true"
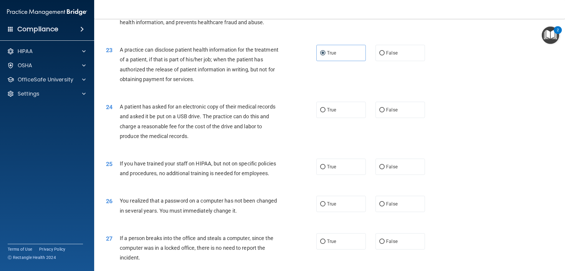
scroll to position [946, 0]
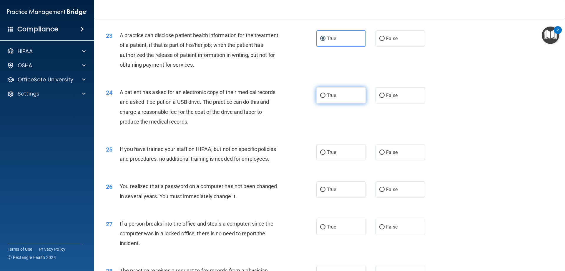
click at [302, 103] on label "True" at bounding box center [340, 95] width 49 height 16
click at [302, 98] on input "True" at bounding box center [322, 95] width 5 height 4
radio input "true"
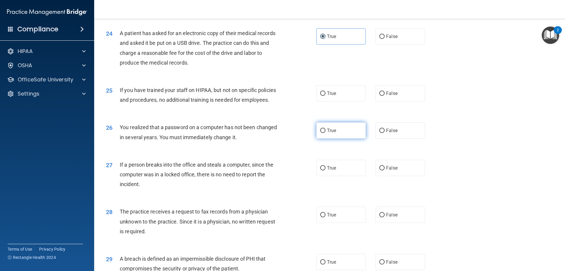
scroll to position [1034, 0]
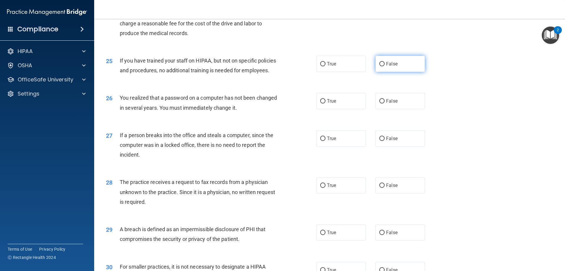
click at [302, 72] on label "False" at bounding box center [400, 64] width 49 height 16
click at [302, 66] on input "False" at bounding box center [381, 64] width 5 height 4
radio input "true"
click at [302, 109] on label "True" at bounding box center [340, 101] width 49 height 16
click at [302, 103] on input "True" at bounding box center [322, 101] width 5 height 4
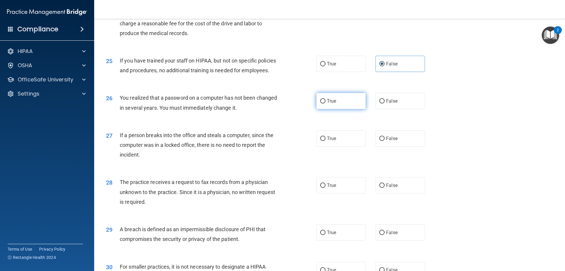
radio input "true"
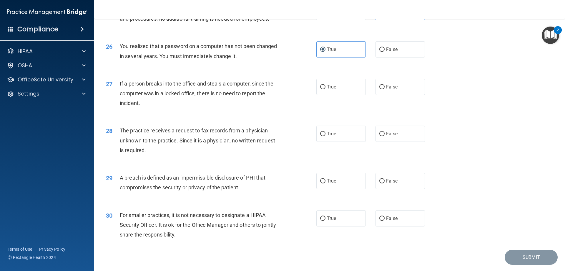
scroll to position [1093, 0]
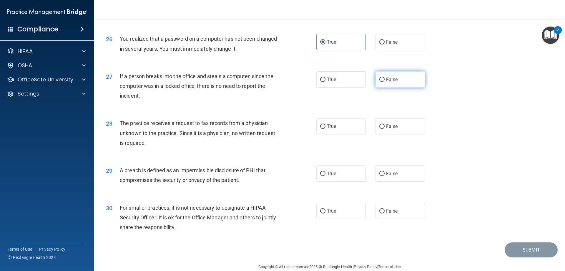
click at [302, 87] on label "False" at bounding box center [400, 79] width 49 height 16
click at [302, 82] on input "False" at bounding box center [381, 79] width 5 height 4
radio input "true"
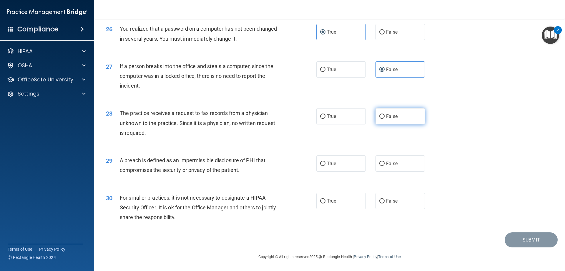
click at [302, 115] on input "False" at bounding box center [381, 116] width 5 height 4
radio input "true"
click at [302, 131] on input "True" at bounding box center [322, 163] width 5 height 4
radio input "true"
click at [302, 131] on span "False" at bounding box center [391, 201] width 11 height 6
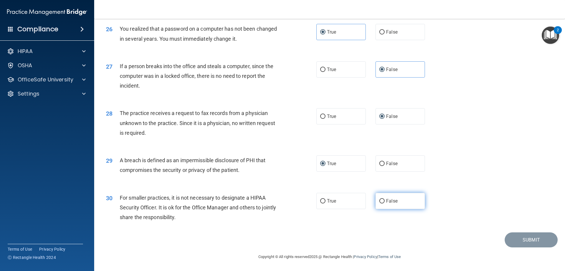
click at [302, 131] on input "False" at bounding box center [381, 201] width 5 height 4
radio input "true"
click at [302, 131] on button "Submit" at bounding box center [531, 239] width 53 height 15
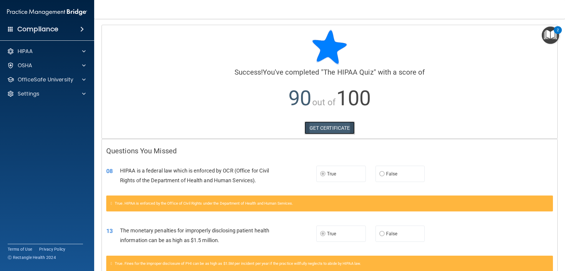
click at [302, 126] on link "GET CERTIFICATE" at bounding box center [330, 127] width 50 height 13
click at [82, 80] on span at bounding box center [84, 79] width 4 height 7
click at [67, 90] on link "HIPAA Training" at bounding box center [40, 94] width 93 height 12
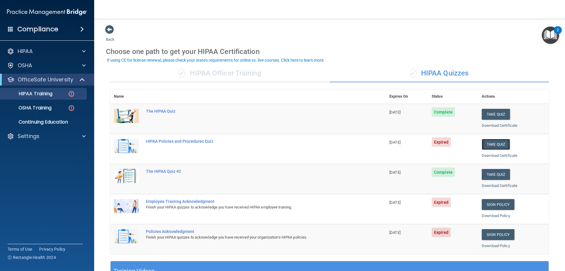
click at [302, 131] on button "Take Quiz" at bounding box center [496, 144] width 28 height 11
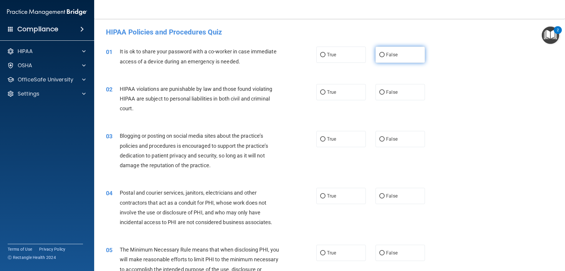
click at [302, 57] on label "False" at bounding box center [400, 55] width 49 height 16
click at [302, 57] on input "False" at bounding box center [381, 55] width 5 height 4
radio input "true"
click at [302, 93] on label "True" at bounding box center [340, 92] width 49 height 16
click at [302, 93] on input "True" at bounding box center [322, 92] width 5 height 4
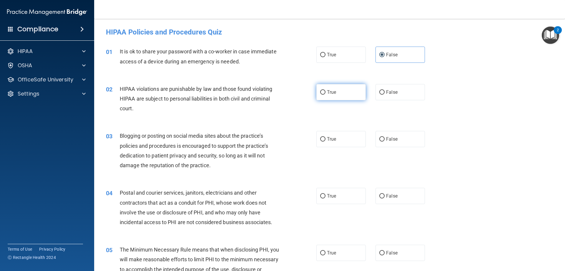
radio input "true"
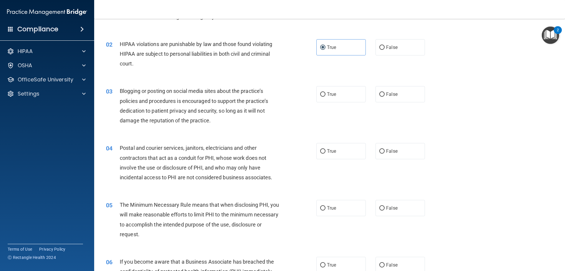
scroll to position [59, 0]
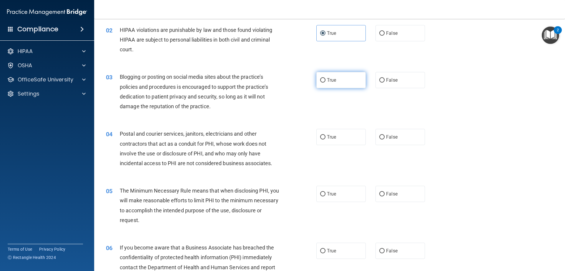
click at [302, 84] on label "True" at bounding box center [340, 80] width 49 height 16
click at [302, 82] on input "True" at bounding box center [322, 80] width 5 height 4
radio input "true"
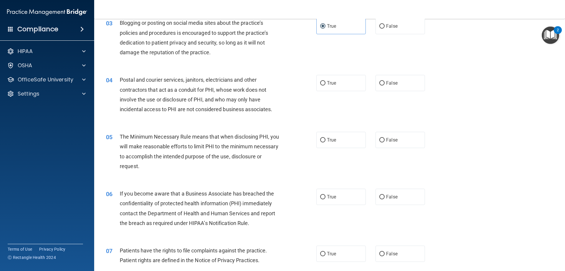
scroll to position [118, 0]
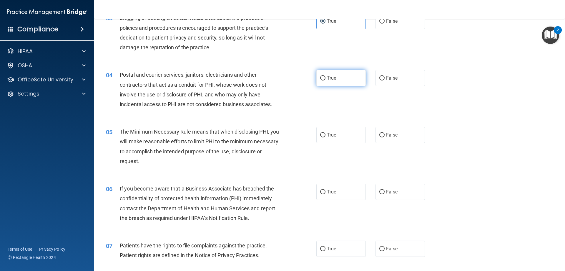
click at [302, 74] on label "True" at bounding box center [340, 78] width 49 height 16
click at [302, 76] on input "True" at bounding box center [322, 78] width 5 height 4
radio input "true"
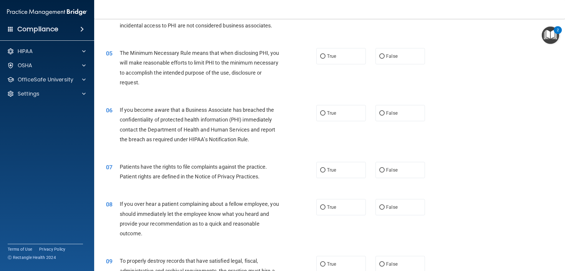
scroll to position [206, 0]
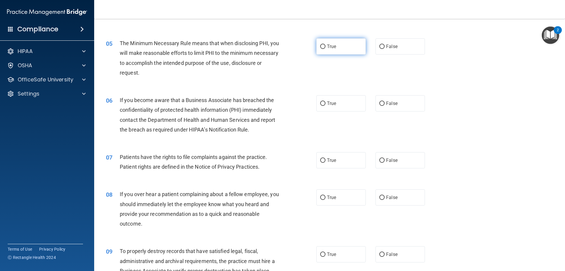
click at [302, 46] on label "True" at bounding box center [340, 46] width 49 height 16
click at [302, 46] on input "True" at bounding box center [322, 46] width 5 height 4
radio input "true"
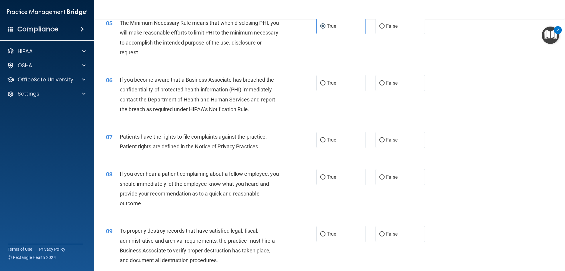
scroll to position [235, 0]
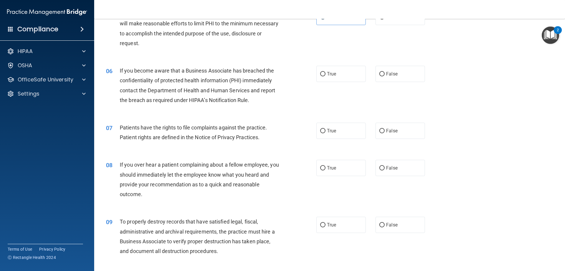
click at [302, 79] on label "True" at bounding box center [340, 74] width 49 height 16
click at [302, 76] on input "True" at bounding box center [322, 74] width 5 height 4
radio input "true"
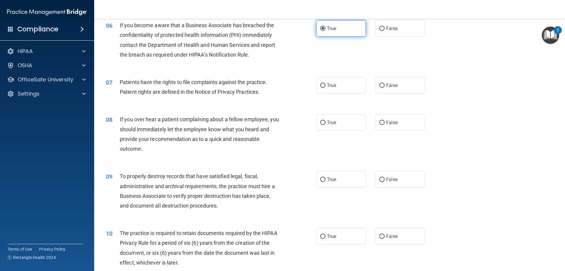
scroll to position [294, 0]
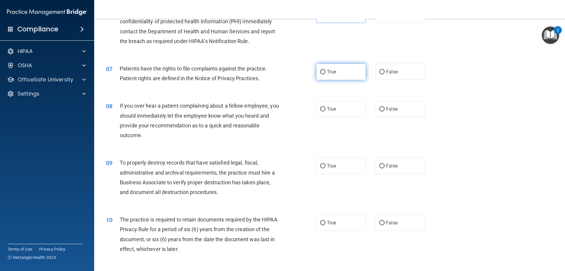
click at [302, 77] on label "True" at bounding box center [340, 72] width 49 height 16
click at [302, 74] on input "True" at bounding box center [322, 72] width 5 height 4
radio input "true"
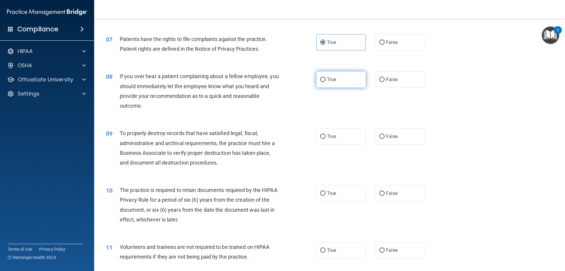
click at [302, 73] on label "True" at bounding box center [340, 79] width 49 height 16
click at [302, 77] on input "True" at bounding box center [322, 79] width 5 height 4
radio input "true"
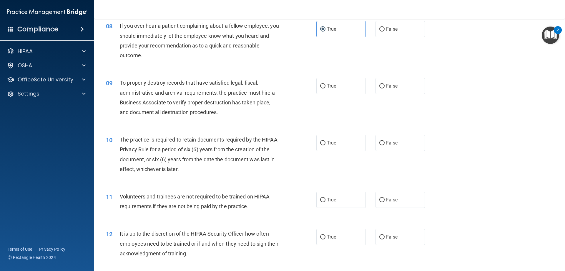
scroll to position [383, 0]
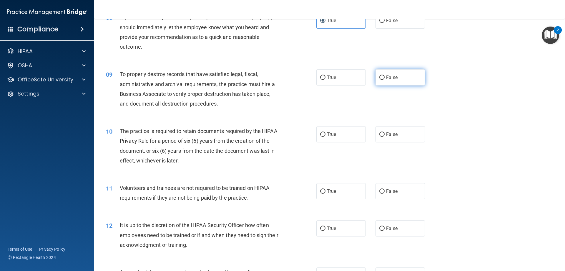
click at [302, 78] on label "False" at bounding box center [400, 77] width 49 height 16
click at [302, 78] on input "False" at bounding box center [381, 77] width 5 height 4
radio input "true"
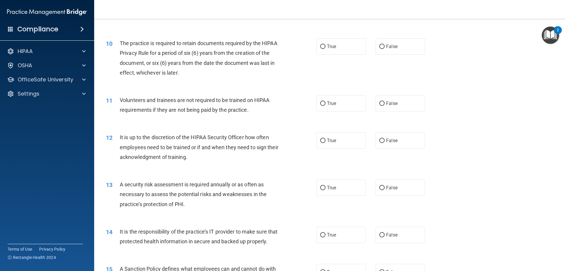
scroll to position [471, 0]
click at [302, 46] on span "False" at bounding box center [391, 46] width 11 height 6
click at [302, 46] on input "False" at bounding box center [381, 46] width 5 height 4
radio input "true"
click at [302, 107] on label "False" at bounding box center [400, 102] width 49 height 16
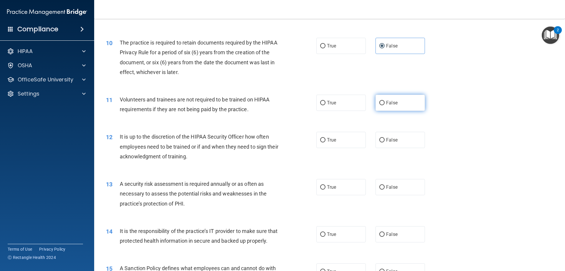
click at [302, 105] on input "False" at bounding box center [381, 103] width 5 height 4
radio input "true"
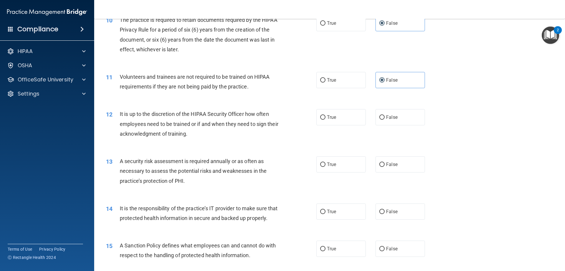
scroll to position [530, 0]
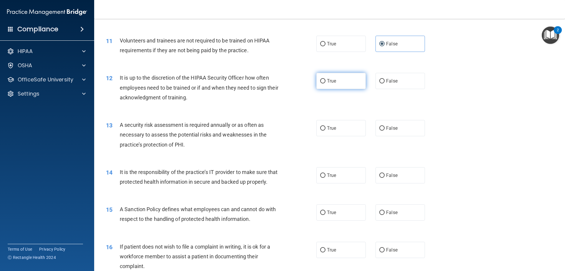
click at [302, 81] on input "True" at bounding box center [322, 81] width 5 height 4
radio input "true"
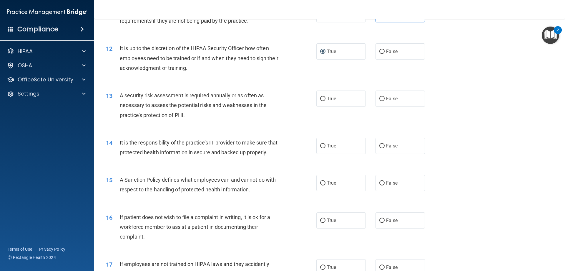
scroll to position [589, 0]
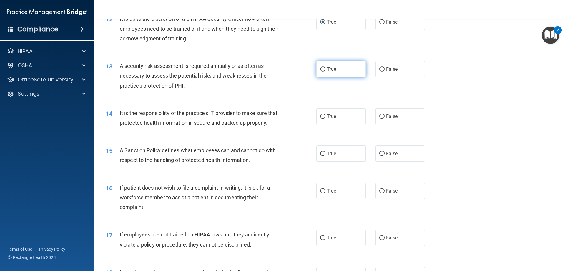
click at [302, 70] on span "True" at bounding box center [331, 69] width 9 height 6
click at [302, 70] on input "True" at bounding box center [322, 69] width 5 height 4
radio input "true"
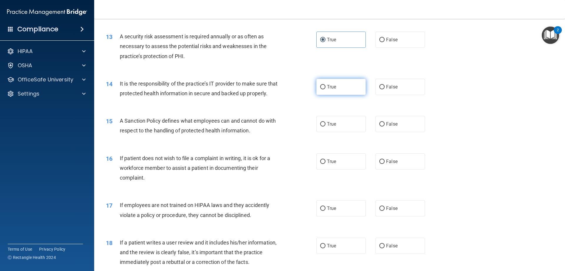
click at [302, 91] on label "True" at bounding box center [340, 87] width 49 height 16
click at [302, 89] on input "True" at bounding box center [322, 87] width 5 height 4
radio input "true"
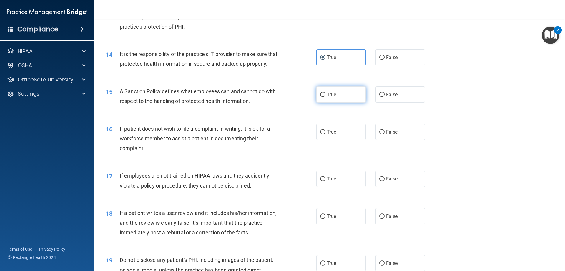
click at [302, 98] on label "True" at bounding box center [340, 94] width 49 height 16
click at [302, 97] on input "True" at bounding box center [322, 94] width 5 height 4
radio input "true"
click at [302, 131] on label "True" at bounding box center [340, 132] width 49 height 16
click at [302, 131] on input "True" at bounding box center [322, 132] width 5 height 4
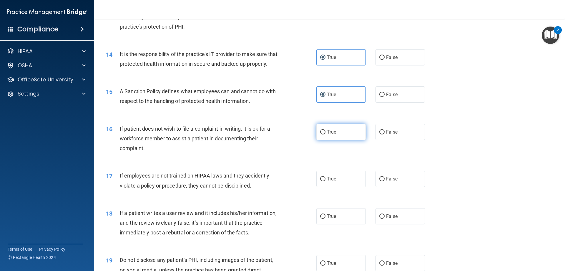
radio input "true"
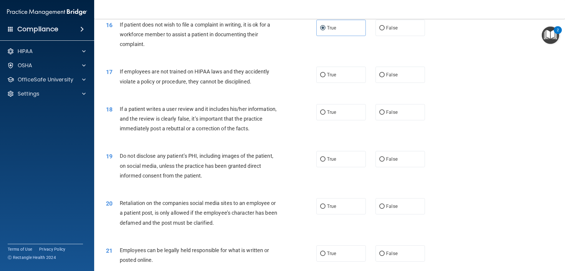
scroll to position [765, 0]
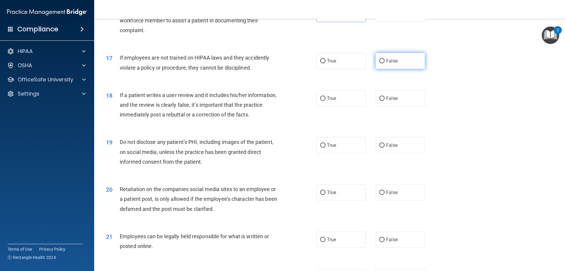
click at [302, 64] on span "False" at bounding box center [391, 61] width 11 height 6
click at [302, 63] on input "False" at bounding box center [381, 61] width 5 height 4
radio input "true"
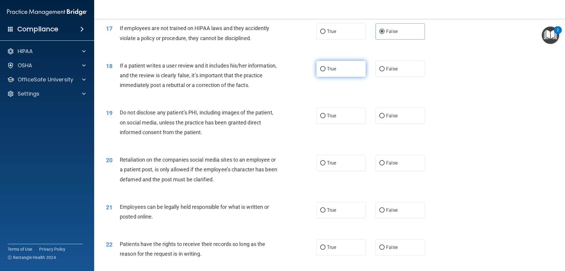
click at [302, 77] on label "True" at bounding box center [340, 69] width 49 height 16
click at [302, 71] on input "True" at bounding box center [322, 69] width 5 height 4
radio input "true"
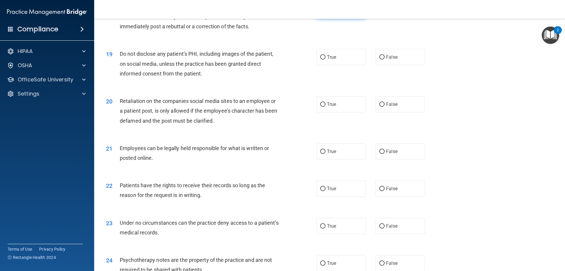
scroll to position [854, 0]
click at [302, 65] on label "True" at bounding box center [340, 57] width 49 height 16
click at [302, 59] on input "True" at bounding box center [322, 57] width 5 height 4
radio input "true"
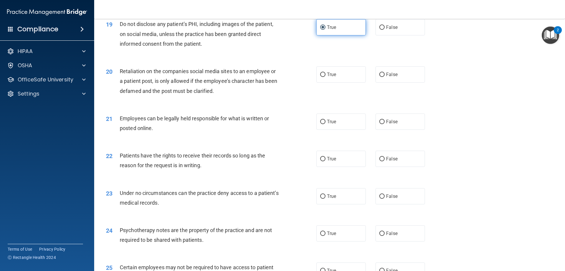
scroll to position [913, 0]
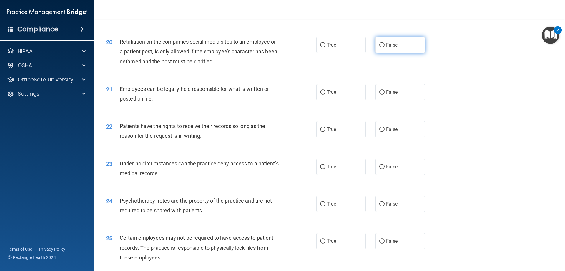
click at [302, 47] on input "False" at bounding box center [381, 45] width 5 height 4
radio input "true"
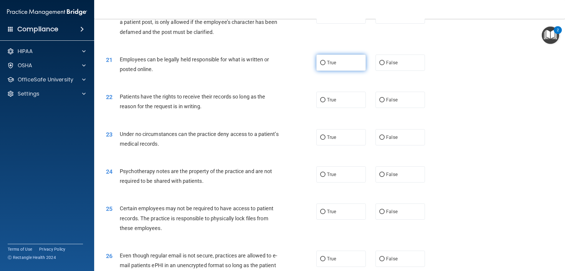
click at [302, 71] on label "True" at bounding box center [340, 62] width 49 height 16
click at [302, 65] on input "True" at bounding box center [322, 63] width 5 height 4
radio input "true"
click at [302, 102] on span "True" at bounding box center [331, 100] width 9 height 6
click at [302, 102] on input "True" at bounding box center [322, 100] width 5 height 4
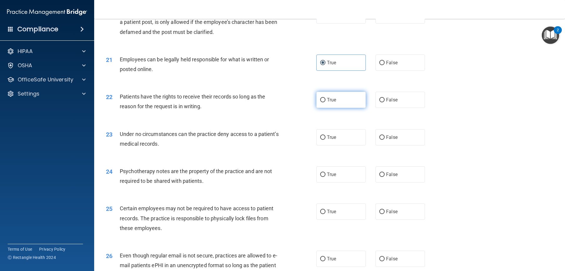
radio input "true"
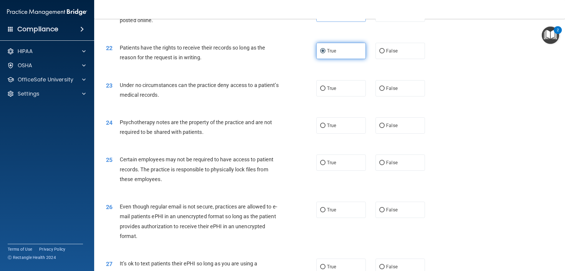
scroll to position [1001, 0]
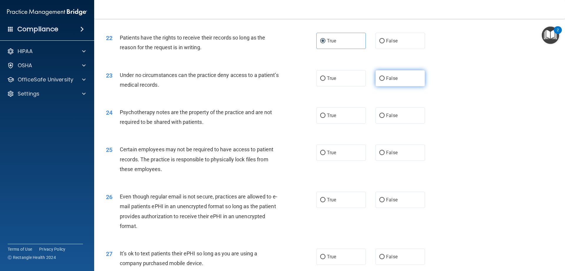
click at [302, 81] on input "False" at bounding box center [381, 78] width 5 height 4
radio input "true"
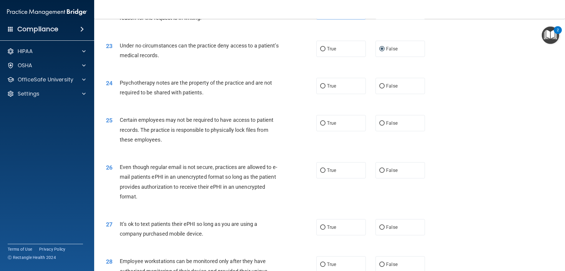
scroll to position [1060, 0]
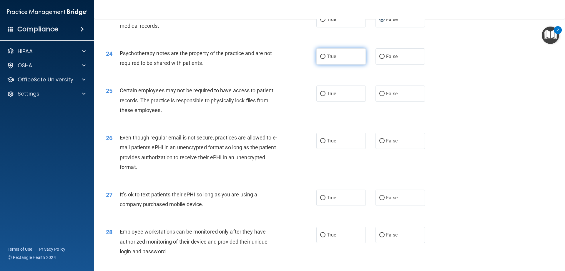
click at [302, 64] on label "True" at bounding box center [340, 56] width 49 height 16
click at [302, 59] on input "True" at bounding box center [322, 56] width 5 height 4
radio input "true"
click at [302, 64] on label "False" at bounding box center [400, 56] width 49 height 16
click at [302, 59] on input "False" at bounding box center [381, 56] width 5 height 4
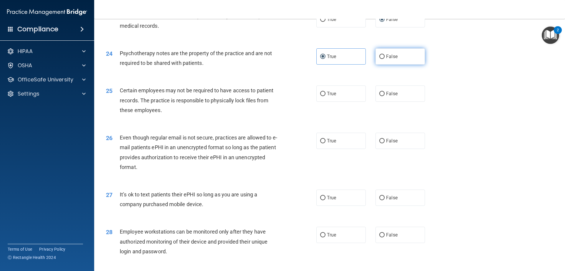
radio input "true"
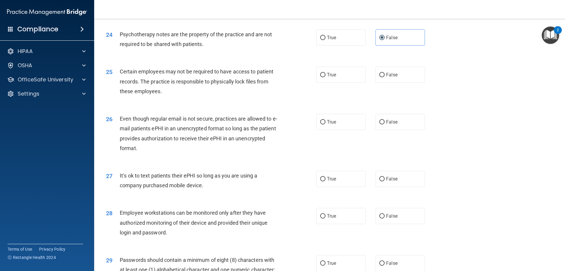
scroll to position [1089, 0]
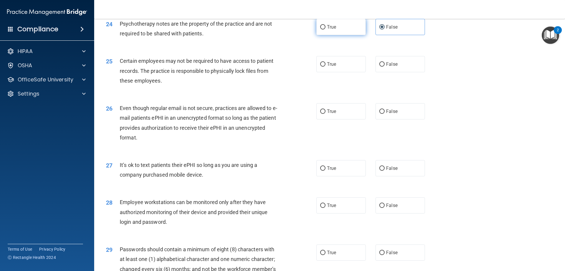
click at [302, 29] on input "True" at bounding box center [322, 27] width 5 height 4
radio input "true"
radio input "false"
click at [302, 72] on label "False" at bounding box center [400, 64] width 49 height 16
click at [302, 67] on input "False" at bounding box center [381, 64] width 5 height 4
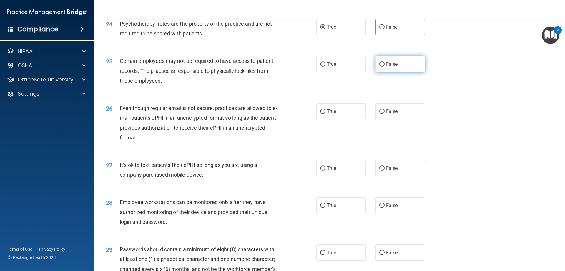
radio input "true"
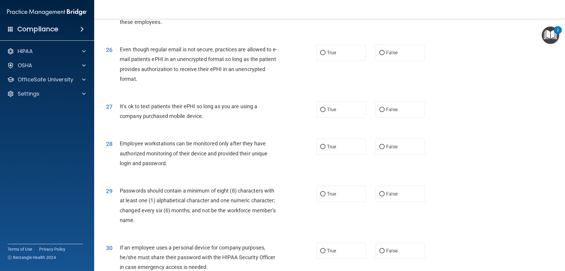
scroll to position [1148, 0]
click at [302, 55] on input "True" at bounding box center [322, 52] width 5 height 4
radio input "true"
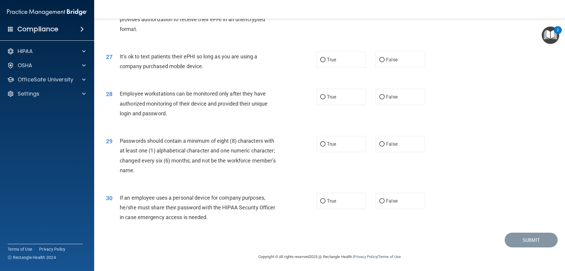
scroll to position [1207, 0]
click at [302, 61] on span "True" at bounding box center [331, 60] width 9 height 6
click at [302, 61] on input "True" at bounding box center [322, 60] width 5 height 4
radio input "true"
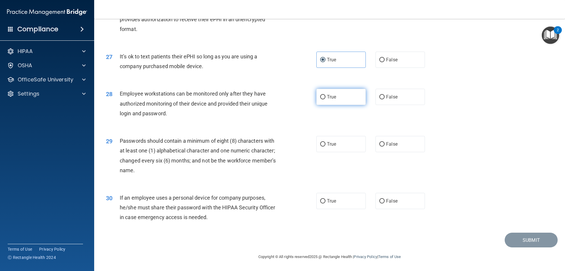
click at [302, 99] on span "True" at bounding box center [331, 97] width 9 height 6
click at [302, 99] on input "True" at bounding box center [322, 97] width 5 height 4
radio input "true"
click at [302, 131] on label "True" at bounding box center [340, 144] width 49 height 16
click at [302, 131] on input "True" at bounding box center [322, 144] width 5 height 4
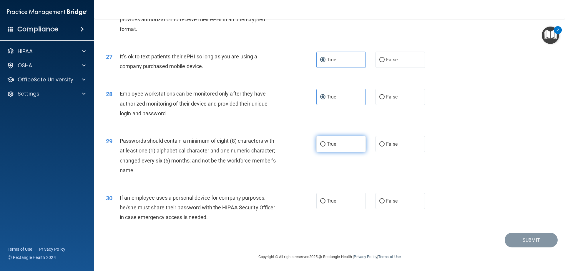
radio input "true"
click at [302, 131] on label "False" at bounding box center [400, 144] width 49 height 16
click at [302, 131] on input "False" at bounding box center [381, 144] width 5 height 4
radio input "true"
radio input "false"
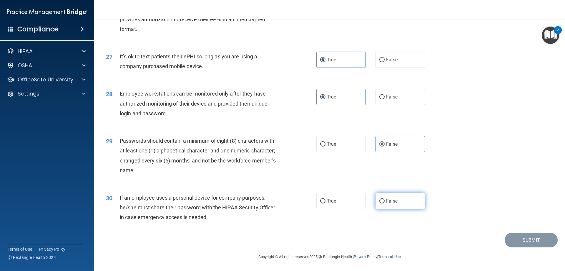
click at [302, 131] on label "False" at bounding box center [400, 201] width 49 height 16
click at [302, 131] on input "False" at bounding box center [381, 201] width 5 height 4
radio input "true"
click at [302, 131] on button "Submit" at bounding box center [531, 239] width 53 height 15
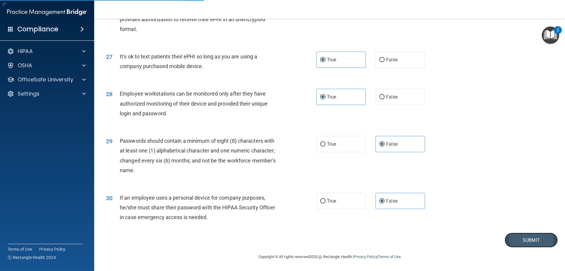
click at [302, 131] on button "Submit" at bounding box center [531, 239] width 53 height 15
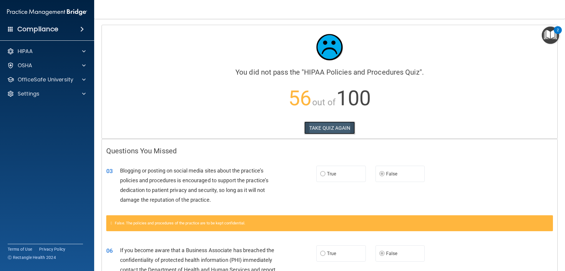
click at [302, 129] on button "TAKE QUIZ AGAIN" at bounding box center [329, 127] width 51 height 13
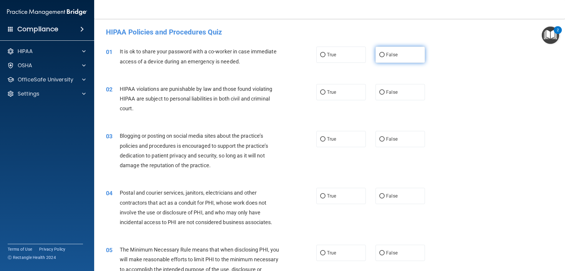
click at [302, 61] on label "False" at bounding box center [400, 55] width 49 height 16
click at [302, 57] on input "False" at bounding box center [381, 55] width 5 height 4
radio input "true"
click at [302, 93] on label "True" at bounding box center [340, 92] width 49 height 16
click at [302, 93] on input "True" at bounding box center [322, 92] width 5 height 4
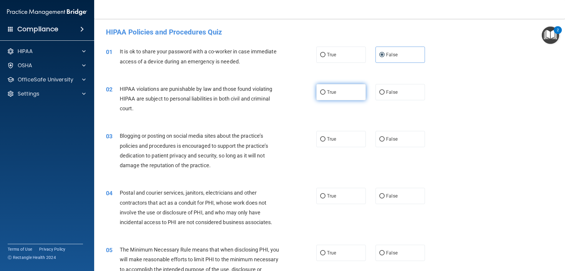
radio input "true"
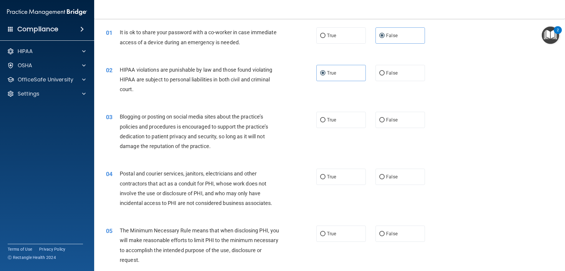
scroll to position [29, 0]
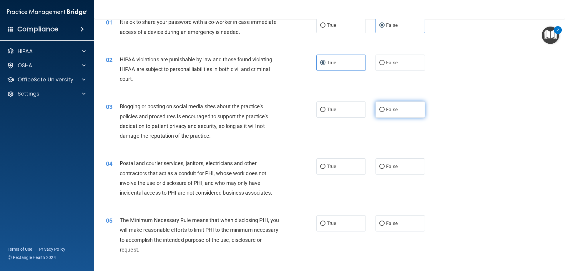
click at [302, 110] on span "False" at bounding box center [391, 110] width 11 height 6
click at [302, 110] on input "False" at bounding box center [381, 109] width 5 height 4
radio input "true"
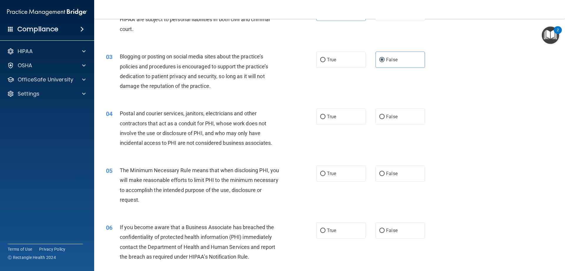
scroll to position [88, 0]
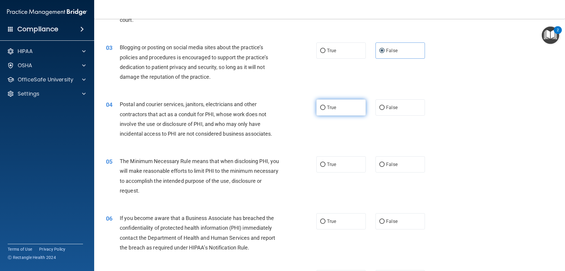
click at [302, 108] on span "True" at bounding box center [331, 107] width 9 height 6
click at [302, 108] on input "True" at bounding box center [322, 107] width 5 height 4
radio input "true"
click at [302, 131] on input "True" at bounding box center [322, 164] width 5 height 4
radio input "true"
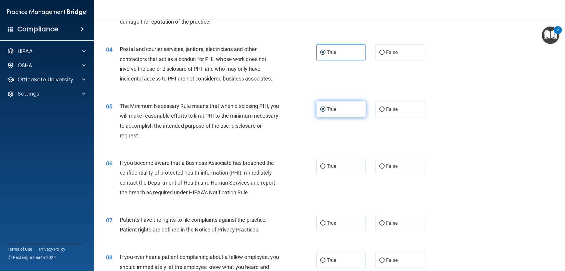
scroll to position [177, 0]
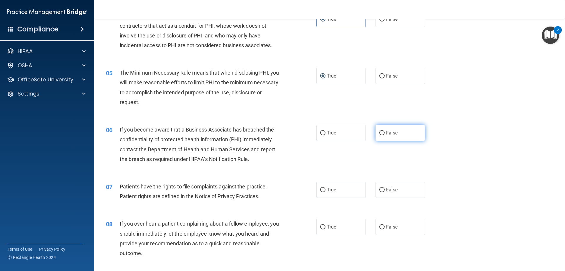
click at [302, 131] on input "False" at bounding box center [381, 133] width 5 height 4
radio input "true"
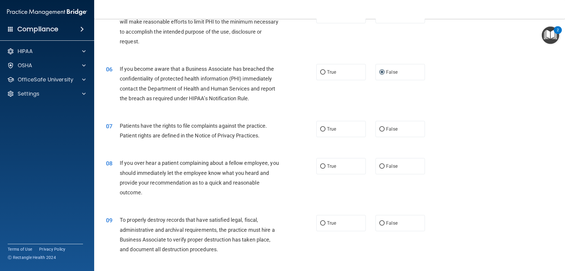
scroll to position [265, 0]
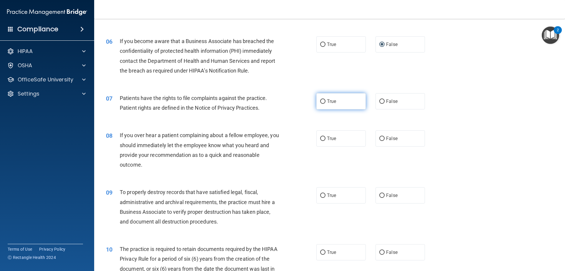
click at [302, 99] on input "True" at bounding box center [322, 101] width 5 height 4
radio input "true"
click at [302, 131] on label "False" at bounding box center [400, 138] width 49 height 16
click at [302, 131] on input "False" at bounding box center [381, 138] width 5 height 4
radio input "true"
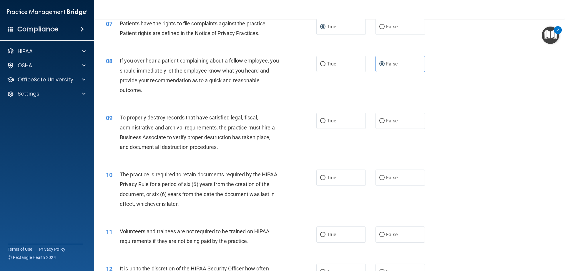
scroll to position [353, 0]
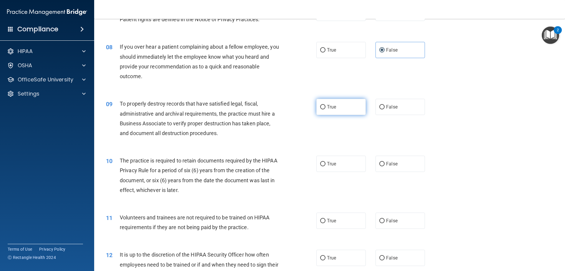
click at [302, 102] on label "True" at bounding box center [340, 107] width 49 height 16
click at [302, 105] on input "True" at bounding box center [322, 107] width 5 height 4
radio input "true"
click at [302, 111] on label "False" at bounding box center [400, 107] width 49 height 16
click at [302, 109] on input "False" at bounding box center [381, 107] width 5 height 4
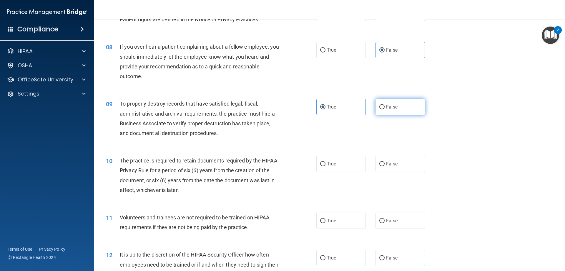
radio input "true"
radio input "false"
click at [302, 131] on span "True" at bounding box center [331, 164] width 9 height 6
click at [302, 131] on input "True" at bounding box center [322, 164] width 5 height 4
radio input "true"
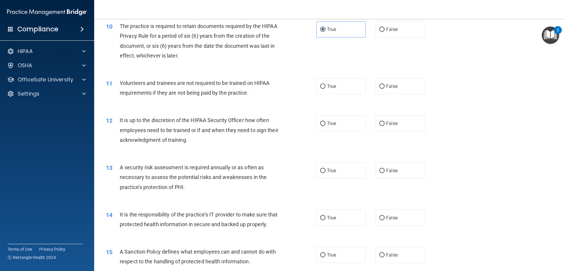
scroll to position [500, 0]
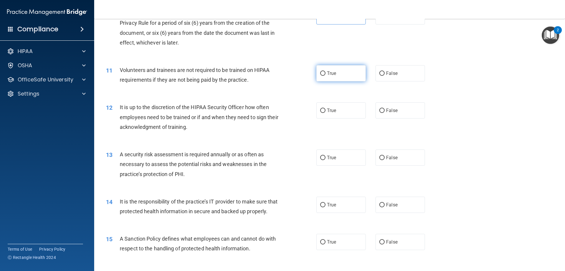
click at [302, 74] on label "True" at bounding box center [340, 73] width 49 height 16
click at [302, 74] on input "True" at bounding box center [322, 73] width 5 height 4
radio input "true"
click at [302, 72] on label "False" at bounding box center [400, 73] width 49 height 16
click at [302, 72] on input "False" at bounding box center [381, 73] width 5 height 4
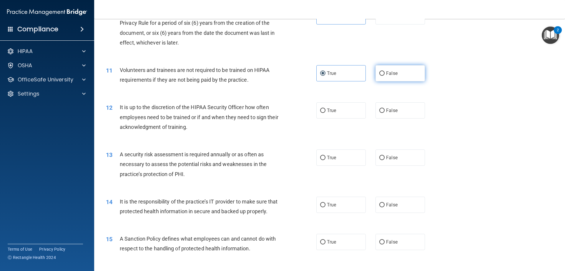
radio input "true"
radio input "false"
click at [302, 113] on label "False" at bounding box center [400, 110] width 49 height 16
click at [302, 113] on input "False" at bounding box center [381, 110] width 5 height 4
radio input "true"
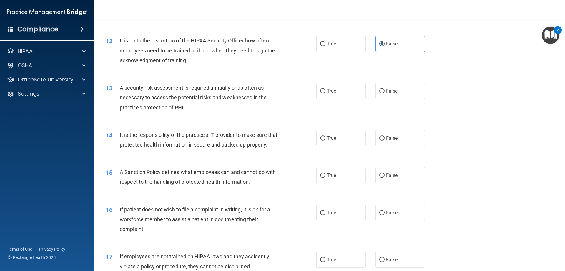
scroll to position [589, 0]
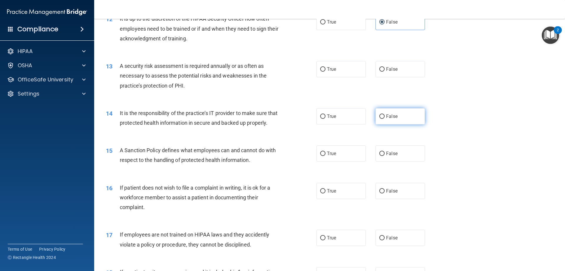
click at [302, 117] on span "False" at bounding box center [391, 116] width 11 height 6
click at [302, 117] on input "False" at bounding box center [381, 116] width 5 height 4
radio input "true"
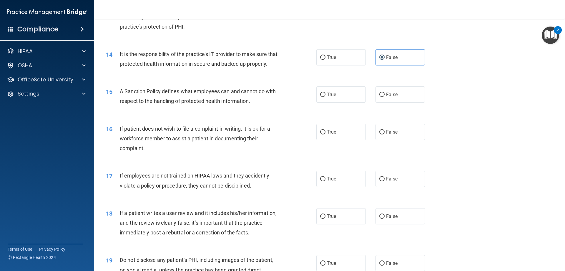
scroll to position [618, 0]
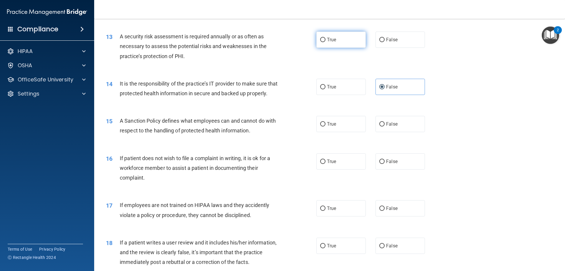
click at [302, 44] on label "True" at bounding box center [340, 39] width 49 height 16
click at [302, 42] on input "True" at bounding box center [322, 40] width 5 height 4
radio input "true"
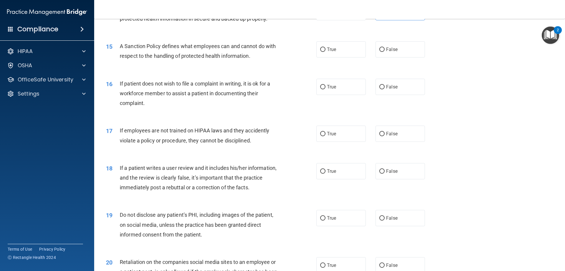
scroll to position [706, 0]
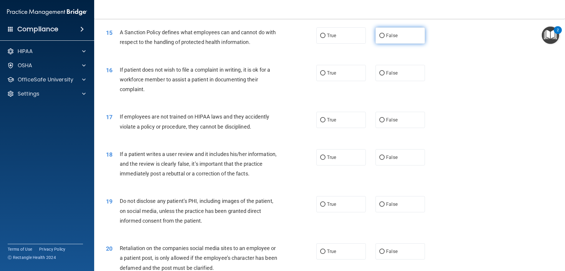
click at [302, 44] on label "False" at bounding box center [400, 35] width 49 height 16
click at [302, 38] on input "False" at bounding box center [381, 36] width 5 height 4
radio input "true"
click at [302, 76] on span "True" at bounding box center [331, 73] width 9 height 6
click at [302, 75] on input "True" at bounding box center [322, 73] width 5 height 4
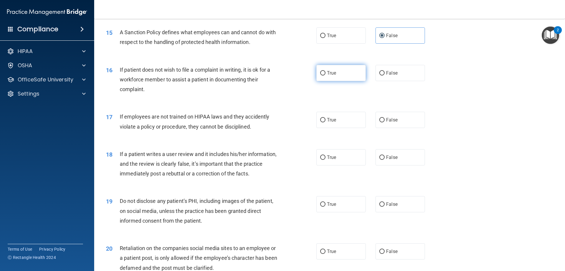
radio input "true"
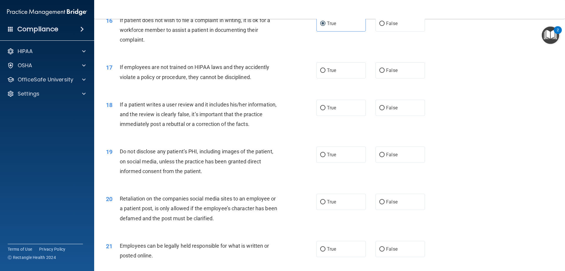
scroll to position [765, 0]
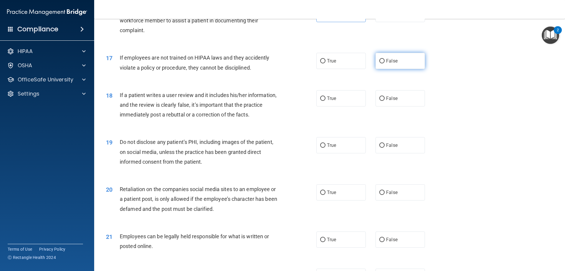
click at [302, 64] on span "False" at bounding box center [391, 61] width 11 height 6
click at [302, 63] on input "False" at bounding box center [381, 61] width 5 height 4
radio input "true"
click at [302, 105] on label "False" at bounding box center [400, 98] width 49 height 16
click at [302, 101] on input "False" at bounding box center [381, 98] width 5 height 4
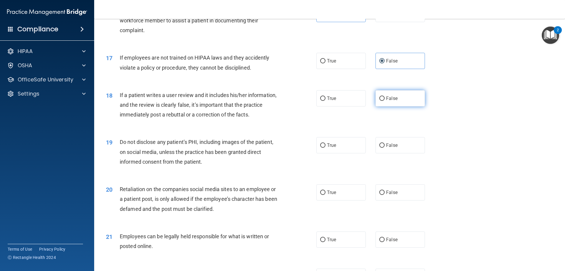
radio input "true"
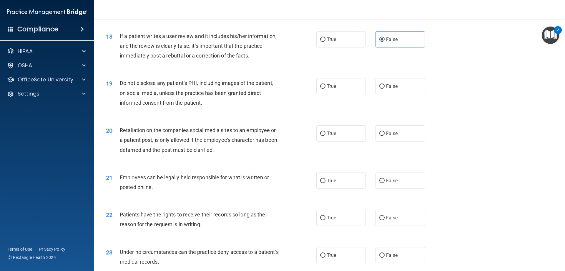
scroll to position [854, 0]
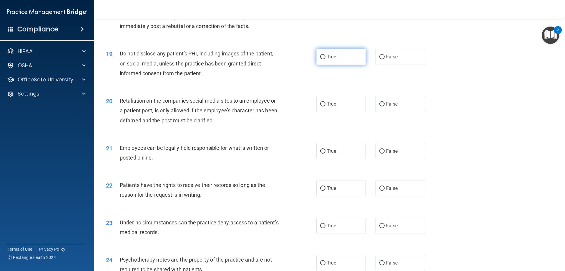
click at [302, 65] on label "True" at bounding box center [340, 57] width 49 height 16
click at [302, 59] on input "True" at bounding box center [322, 57] width 5 height 4
radio input "true"
click at [302, 112] on label "True" at bounding box center [340, 104] width 49 height 16
click at [302, 106] on input "True" at bounding box center [322, 104] width 5 height 4
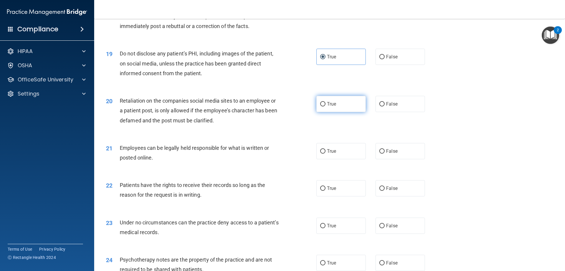
radio input "true"
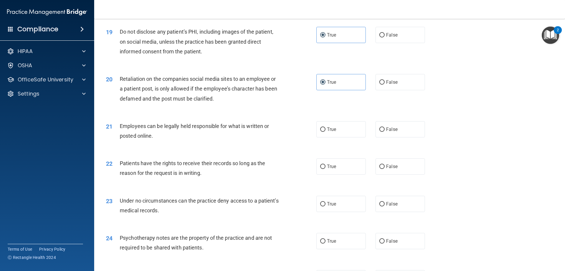
scroll to position [913, 0]
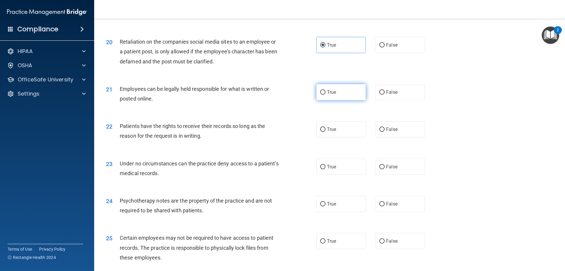
click at [302, 94] on input "True" at bounding box center [322, 92] width 5 height 4
radio input "true"
click at [302, 131] on label "False" at bounding box center [400, 129] width 49 height 16
click at [302, 131] on input "False" at bounding box center [381, 129] width 5 height 4
radio input "true"
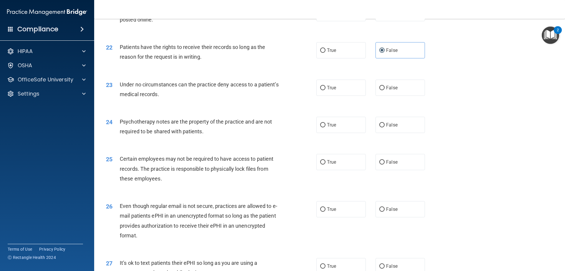
scroll to position [1001, 0]
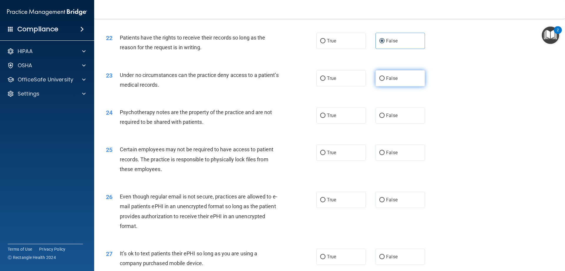
click at [302, 86] on label "False" at bounding box center [400, 78] width 49 height 16
click at [302, 81] on input "False" at bounding box center [381, 78] width 5 height 4
radio input "true"
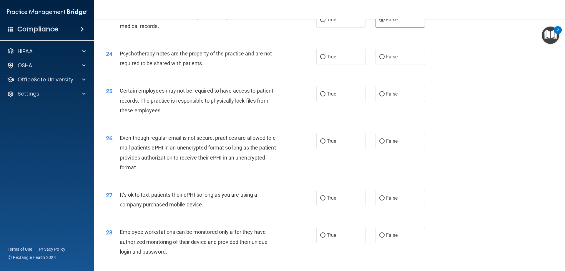
scroll to position [1060, 0]
click at [302, 64] on label "True" at bounding box center [340, 56] width 49 height 16
click at [302, 59] on input "True" at bounding box center [322, 56] width 5 height 4
radio input "true"
click at [302, 96] on span "True" at bounding box center [331, 94] width 9 height 6
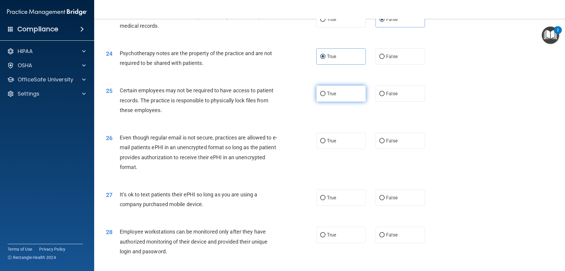
click at [302, 96] on input "True" at bounding box center [322, 94] width 5 height 4
radio input "true"
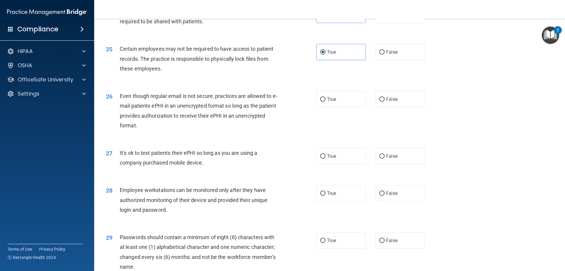
scroll to position [1119, 0]
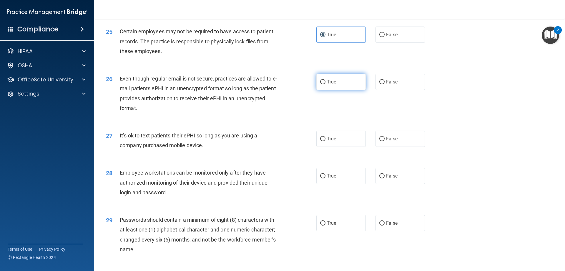
click at [302, 84] on input "True" at bounding box center [322, 82] width 5 height 4
radio input "true"
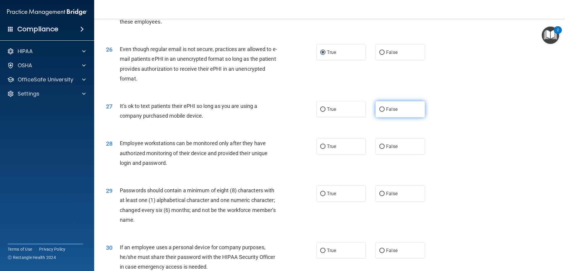
click at [302, 117] on label "False" at bounding box center [400, 109] width 49 height 16
click at [302, 112] on input "False" at bounding box center [381, 109] width 5 height 4
radio input "true"
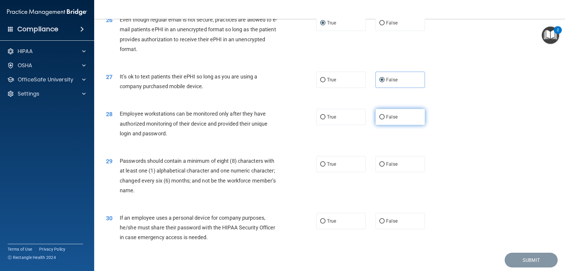
click at [302, 119] on input "False" at bounding box center [381, 117] width 5 height 4
radio input "true"
click at [302, 131] on span "True" at bounding box center [331, 164] width 9 height 6
click at [302, 131] on input "True" at bounding box center [322, 164] width 5 height 4
radio input "true"
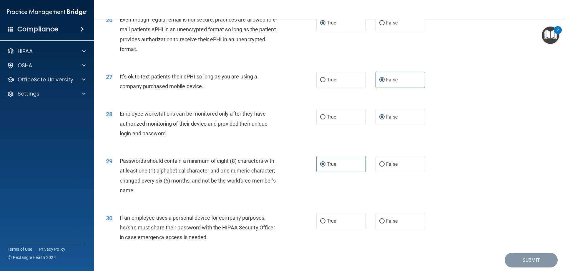
scroll to position [1207, 0]
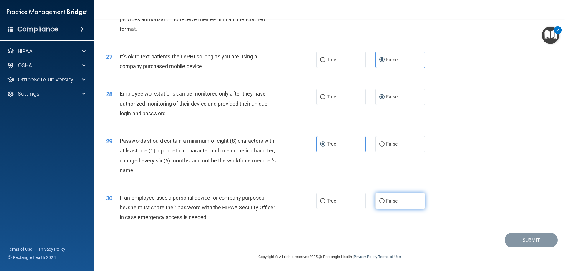
click at [302, 131] on input "False" at bounding box center [381, 201] width 5 height 4
radio input "true"
click at [302, 131] on button "Submit" at bounding box center [531, 239] width 53 height 15
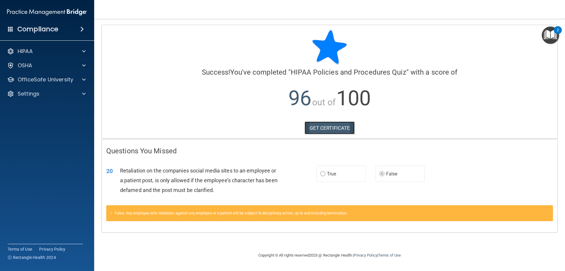
click at [302, 124] on link "GET CERTIFICATE" at bounding box center [330, 127] width 50 height 13
click at [45, 79] on p "OfficeSafe University" at bounding box center [46, 79] width 56 height 7
click at [47, 91] on p "HIPAA Training" at bounding box center [28, 94] width 49 height 6
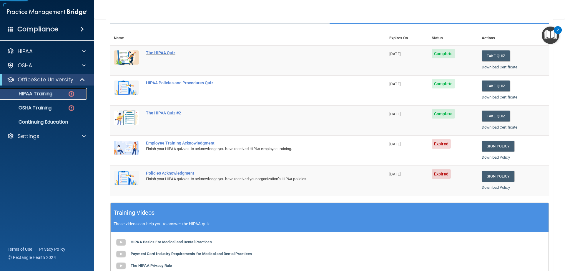
scroll to position [88, 0]
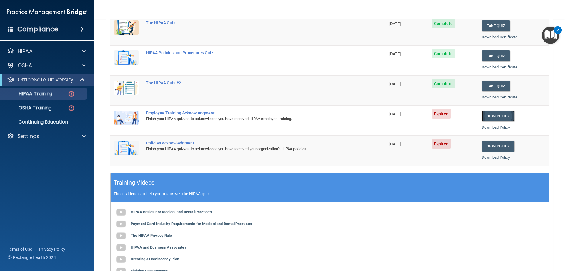
click at [302, 116] on link "Sign Policy" at bounding box center [498, 115] width 33 height 11
click at [22, 131] on div "Settings" at bounding box center [47, 136] width 94 height 12
click at [30, 131] on p "Settings" at bounding box center [29, 135] width 22 height 7
click at [29, 131] on p "Sign Out" at bounding box center [44, 164] width 80 height 6
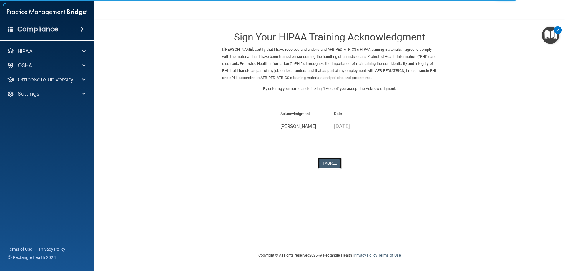
click at [326, 162] on button "I Agree" at bounding box center [330, 162] width 24 height 11
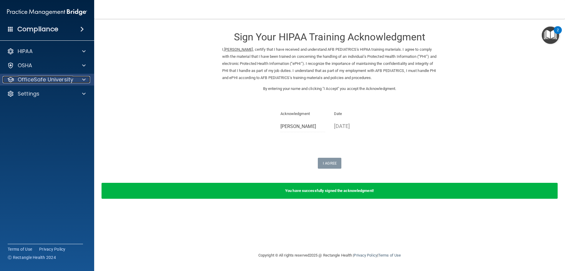
click at [32, 80] on p "OfficeSafe University" at bounding box center [46, 79] width 56 height 7
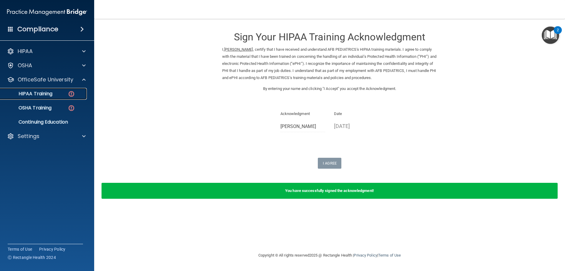
click at [49, 91] on p "HIPAA Training" at bounding box center [28, 94] width 49 height 6
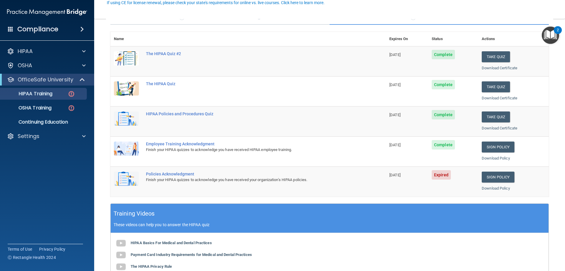
scroll to position [59, 0]
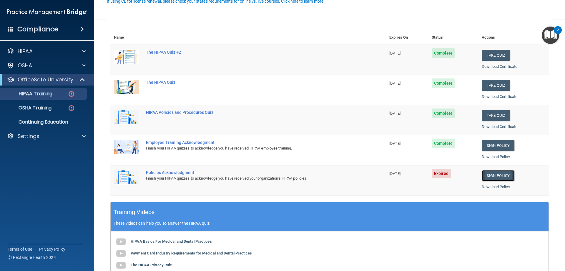
click at [482, 170] on link "Sign Policy" at bounding box center [498, 175] width 33 height 11
click at [32, 138] on p "Settings" at bounding box center [29, 135] width 22 height 7
click at [34, 152] on p "My Account" at bounding box center [44, 150] width 80 height 6
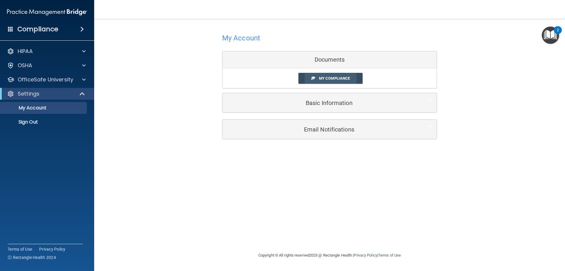
click at [334, 79] on span "My Compliance" at bounding box center [334, 78] width 31 height 4
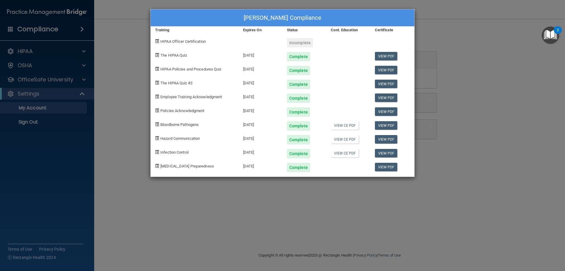
click at [307, 42] on div "Incomplete" at bounding box center [300, 42] width 26 height 9
click at [189, 43] on span "HIPAA Officer Certification" at bounding box center [182, 41] width 45 height 4
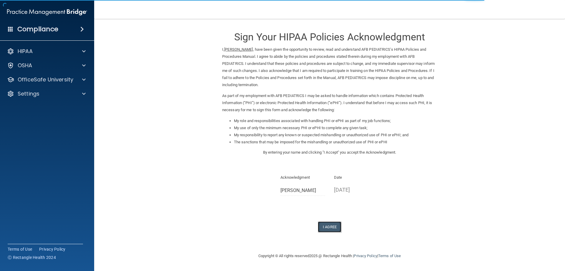
click at [331, 225] on button "I Agree" at bounding box center [330, 226] width 24 height 11
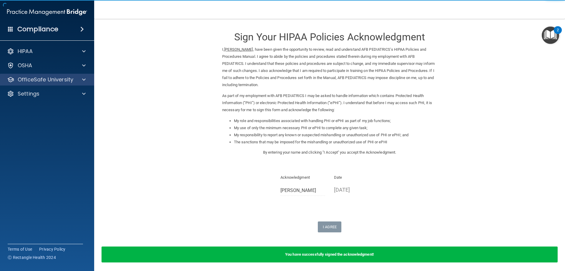
click at [36, 75] on div "OfficeSafe University" at bounding box center [47, 80] width 94 height 12
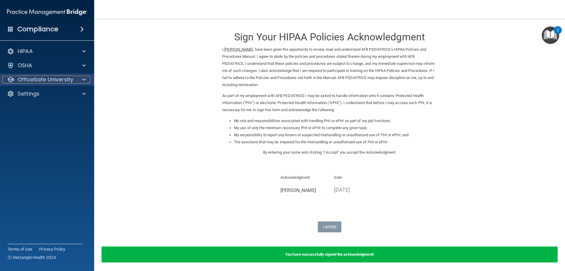
click at [84, 81] on span at bounding box center [84, 79] width 4 height 7
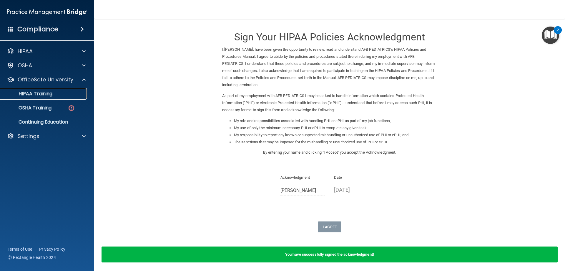
click at [60, 92] on div "HIPAA Training" at bounding box center [44, 94] width 80 height 6
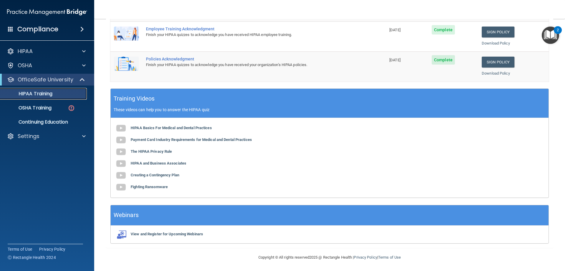
scroll to position [173, 0]
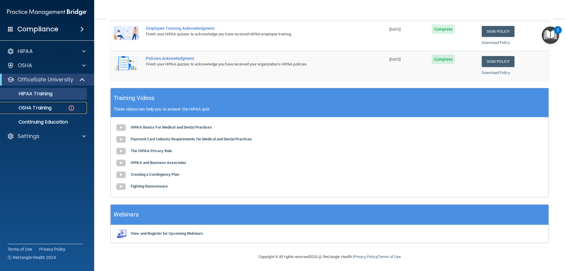
click at [42, 108] on p "OSHA Training" at bounding box center [28, 108] width 48 height 6
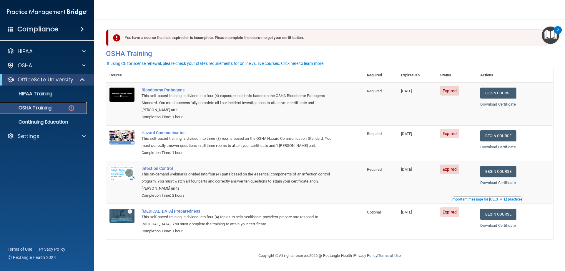
scroll to position [0, 0]
click at [511, 92] on link "Begin Course" at bounding box center [498, 92] width 36 height 11
click at [36, 108] on p "OSHA Training" at bounding box center [28, 108] width 48 height 6
click at [22, 94] on p "HIPAA Training" at bounding box center [28, 94] width 49 height 6
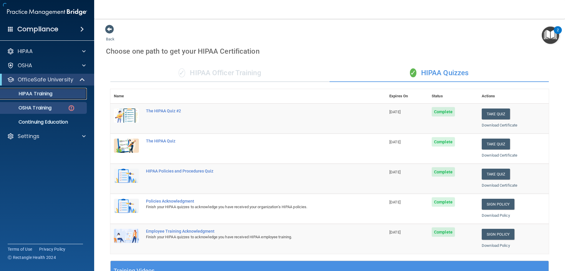
scroll to position [173, 0]
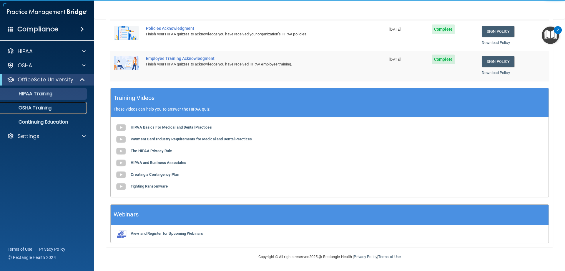
click at [26, 106] on p "OSHA Training" at bounding box center [28, 108] width 48 height 6
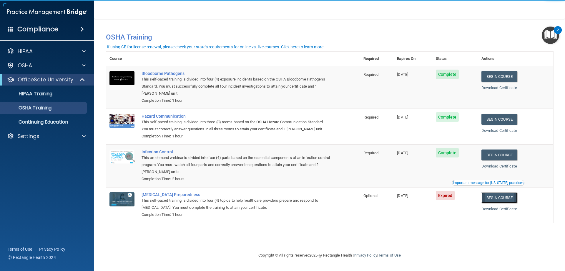
click at [503, 197] on link "Begin Course" at bounding box center [500, 197] width 36 height 11
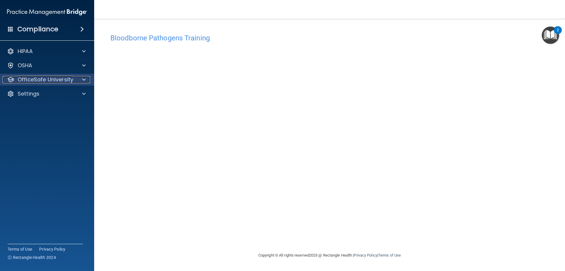
click at [29, 80] on p "OfficeSafe University" at bounding box center [46, 79] width 56 height 7
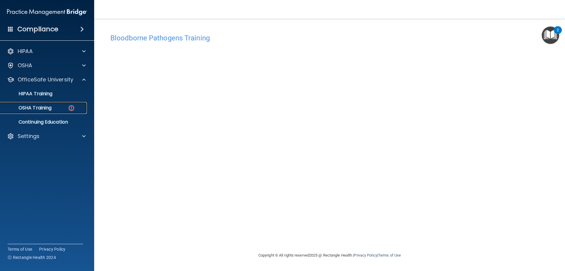
click at [40, 108] on p "OSHA Training" at bounding box center [28, 108] width 48 height 6
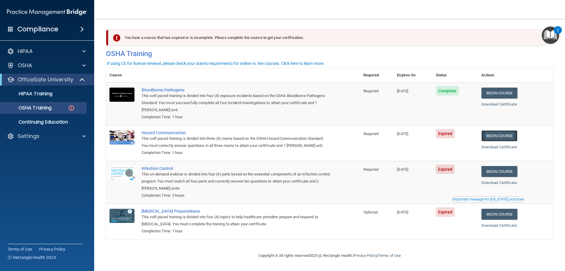
click at [505, 136] on link "Begin Course" at bounding box center [500, 135] width 36 height 11
click at [55, 106] on div "OSHA Training" at bounding box center [44, 108] width 80 height 6
click at [64, 110] on div "OSHA Training" at bounding box center [44, 108] width 80 height 6
click at [501, 138] on link "Begin Course" at bounding box center [500, 135] width 36 height 11
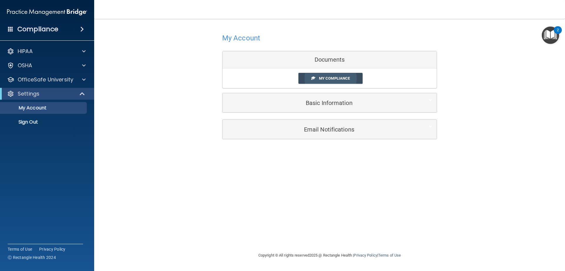
click at [313, 76] on span at bounding box center [313, 78] width 4 height 4
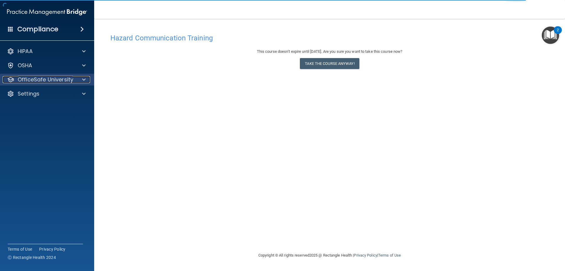
click at [59, 82] on p "OfficeSafe University" at bounding box center [46, 79] width 56 height 7
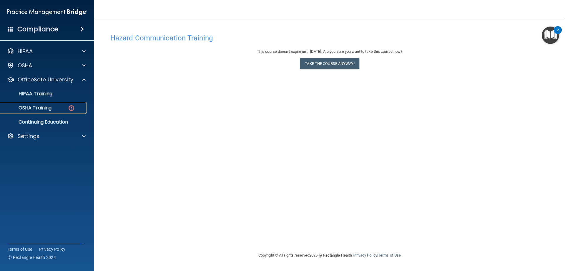
click at [62, 105] on div "OSHA Training" at bounding box center [44, 108] width 80 height 6
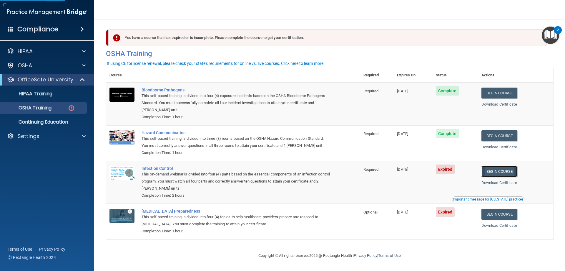
click at [507, 170] on link "Begin Course" at bounding box center [500, 171] width 36 height 11
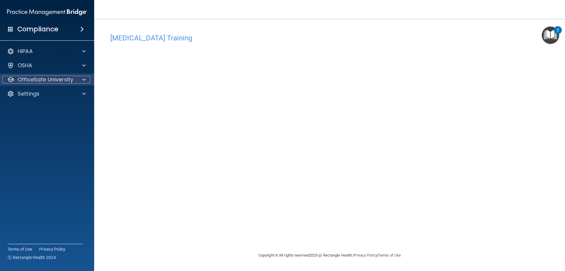
click at [57, 80] on p "OfficeSafe University" at bounding box center [46, 79] width 56 height 7
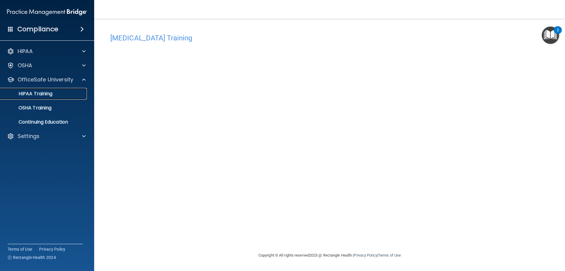
click at [50, 97] on link "HIPAA Training" at bounding box center [40, 94] width 93 height 12
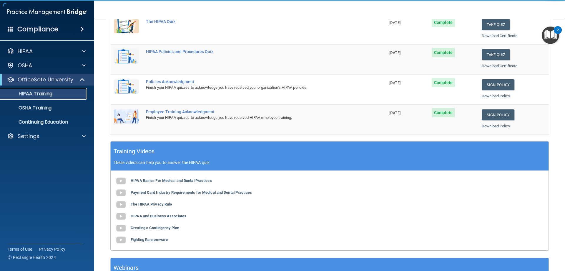
scroll to position [173, 0]
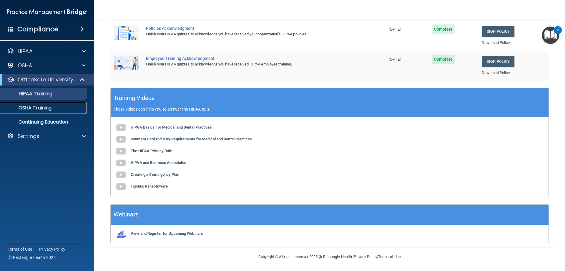
click at [47, 110] on p "OSHA Training" at bounding box center [28, 108] width 48 height 6
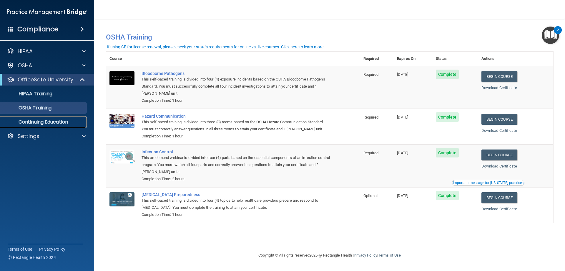
click at [57, 120] on p "Continuing Education" at bounding box center [44, 122] width 80 height 6
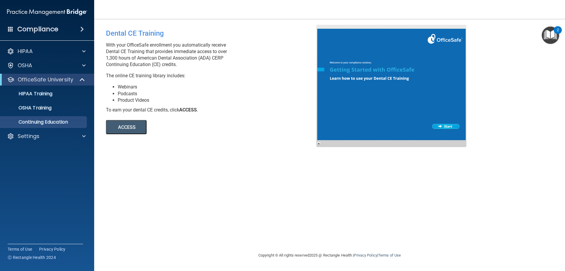
click at [12, 29] on span at bounding box center [10, 28] width 5 height 5
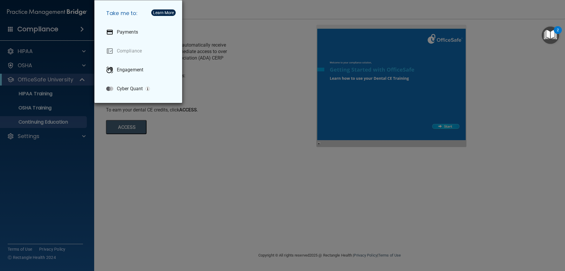
click at [38, 161] on div "Take me to: Payments Compliance Engagement Cyber Quant" at bounding box center [282, 135] width 565 height 271
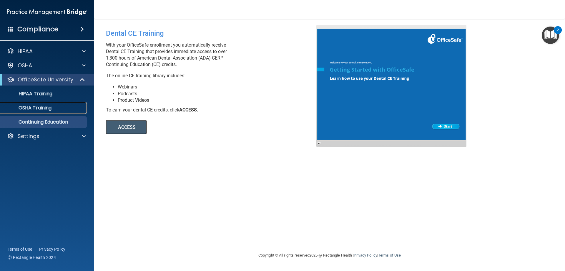
click at [40, 107] on p "OSHA Training" at bounding box center [28, 108] width 48 height 6
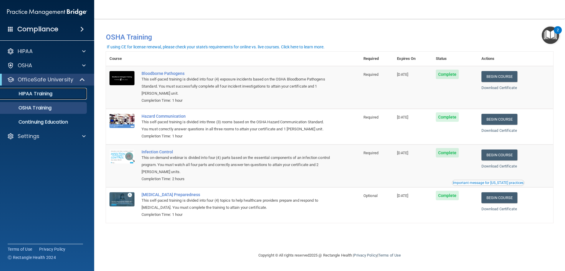
click at [46, 96] on p "HIPAA Training" at bounding box center [28, 94] width 49 height 6
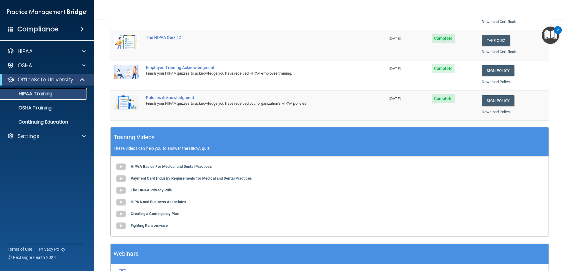
scroll to position [173, 0]
